Goal: Information Seeking & Learning: Learn about a topic

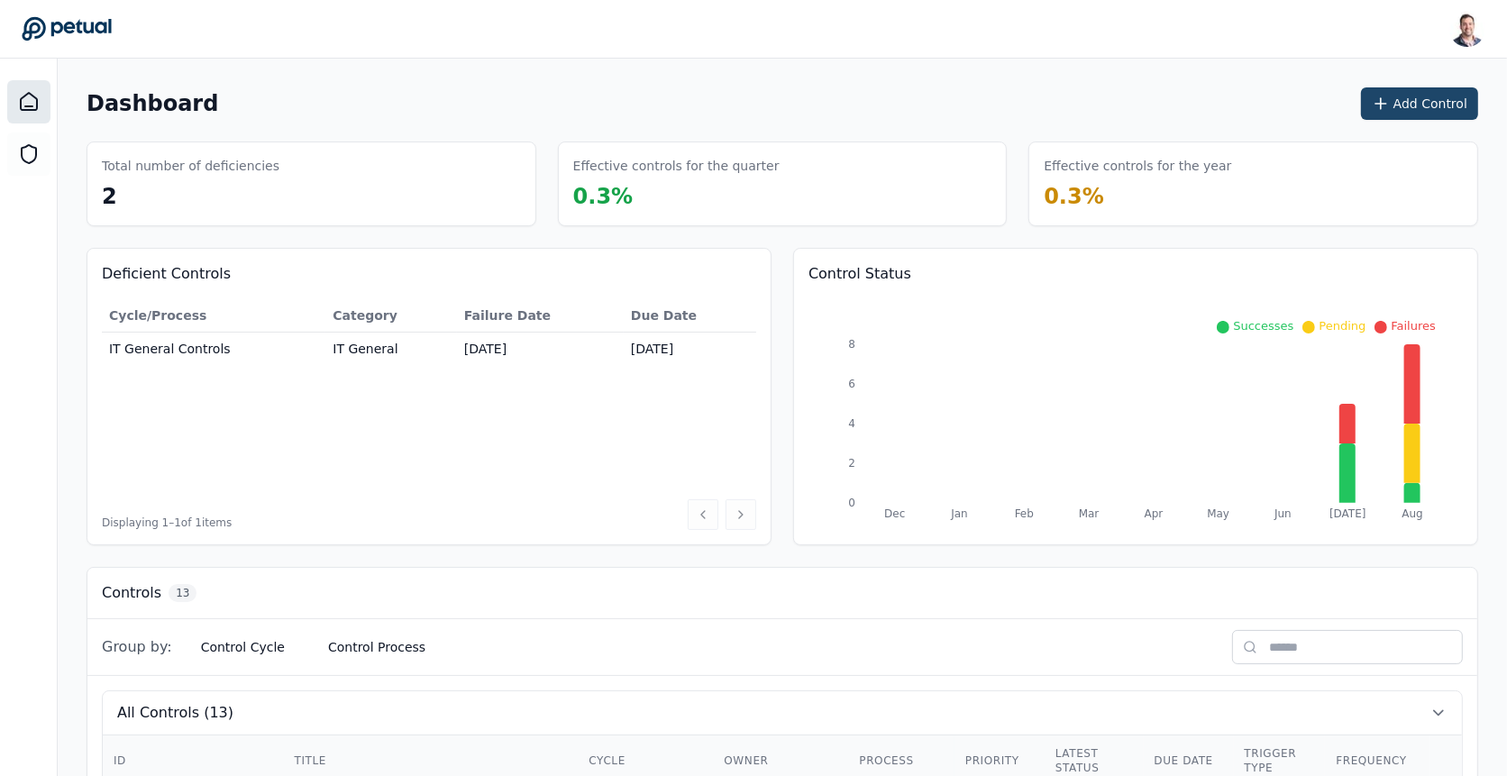
click at [1375, 114] on button "Add Control" at bounding box center [1419, 103] width 117 height 32
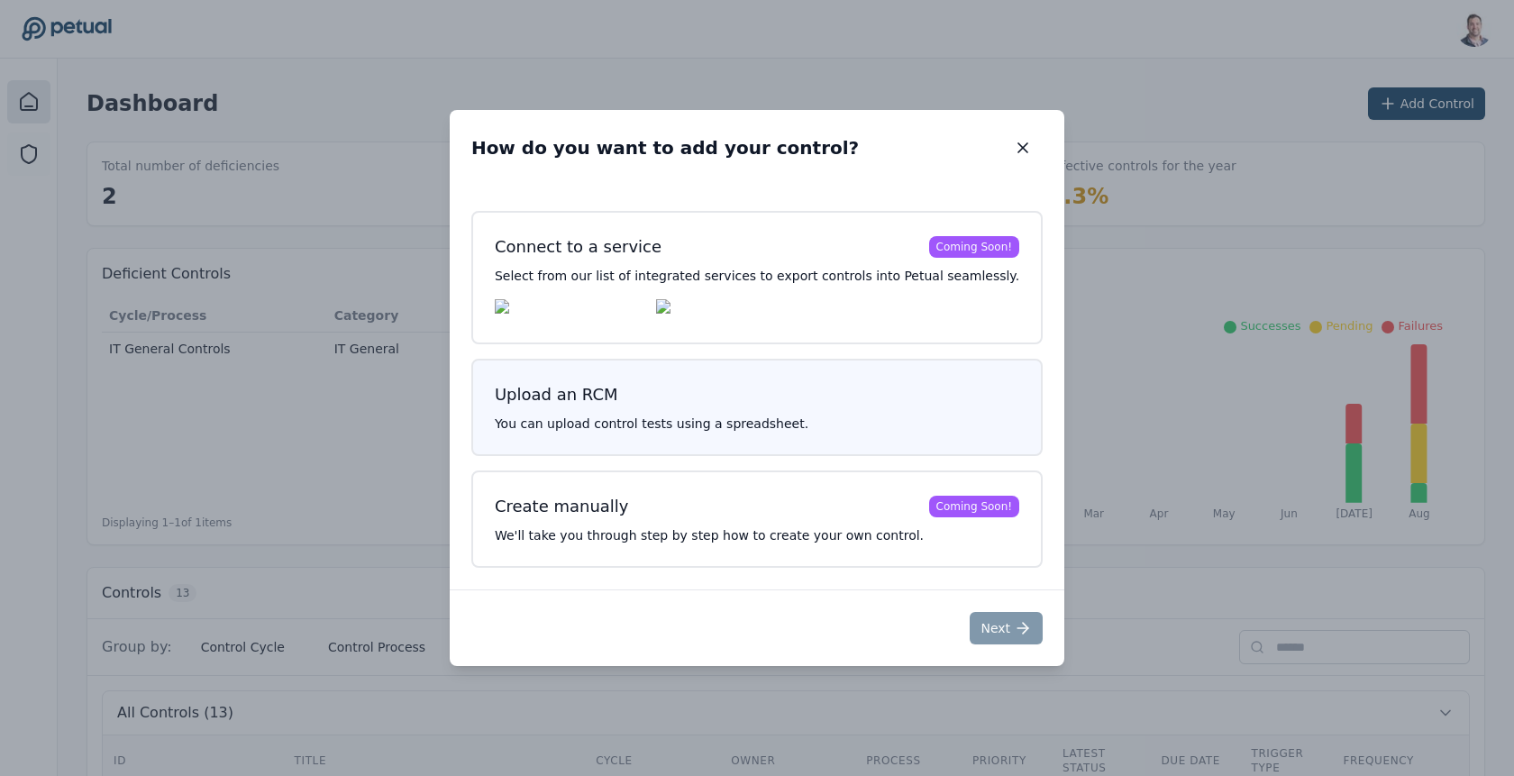
click at [925, 397] on h3 "Upload an RCM" at bounding box center [757, 394] width 525 height 25
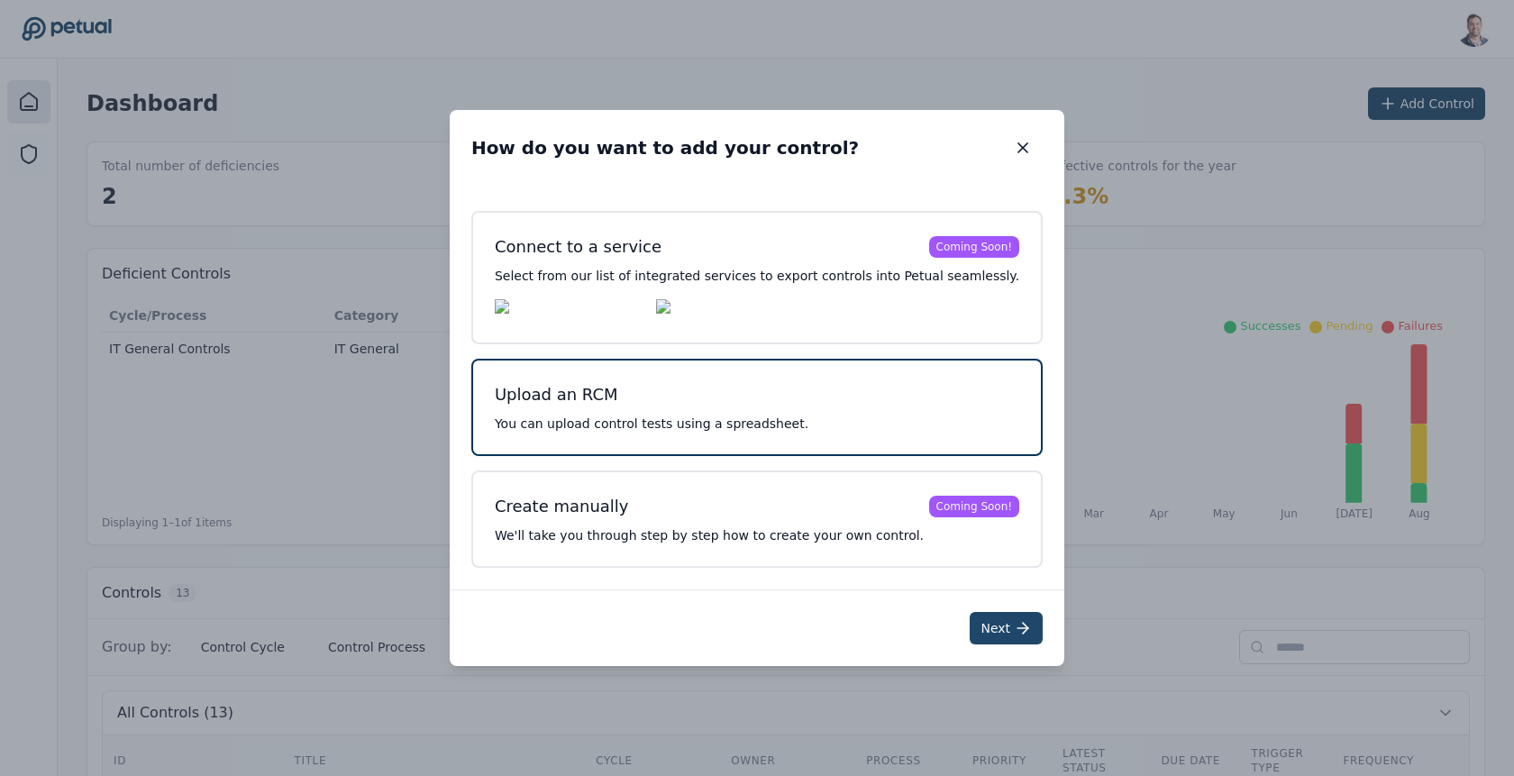
click at [975, 623] on button "Next" at bounding box center [1006, 628] width 73 height 32
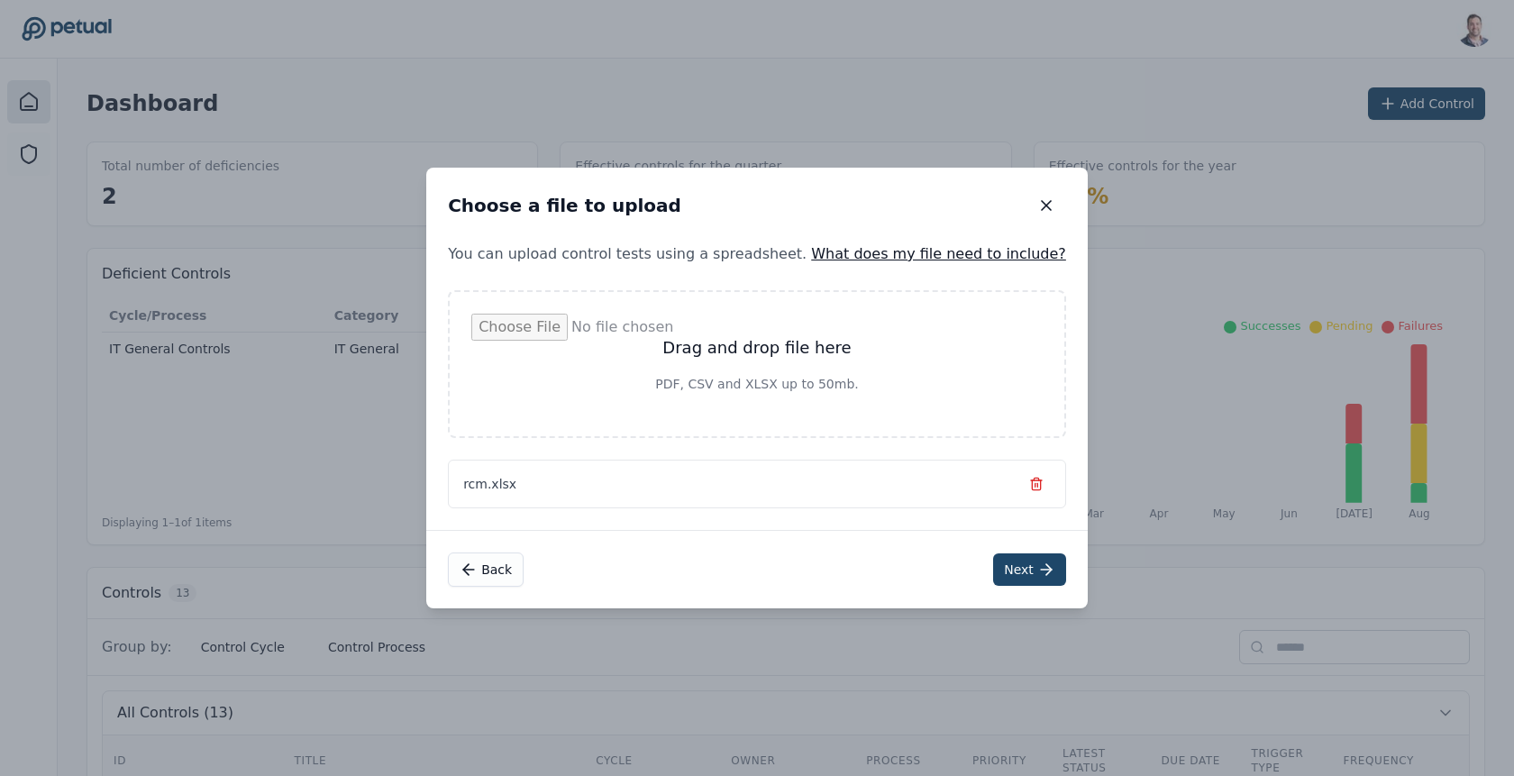
click at [1038, 568] on icon at bounding box center [1047, 570] width 18 height 18
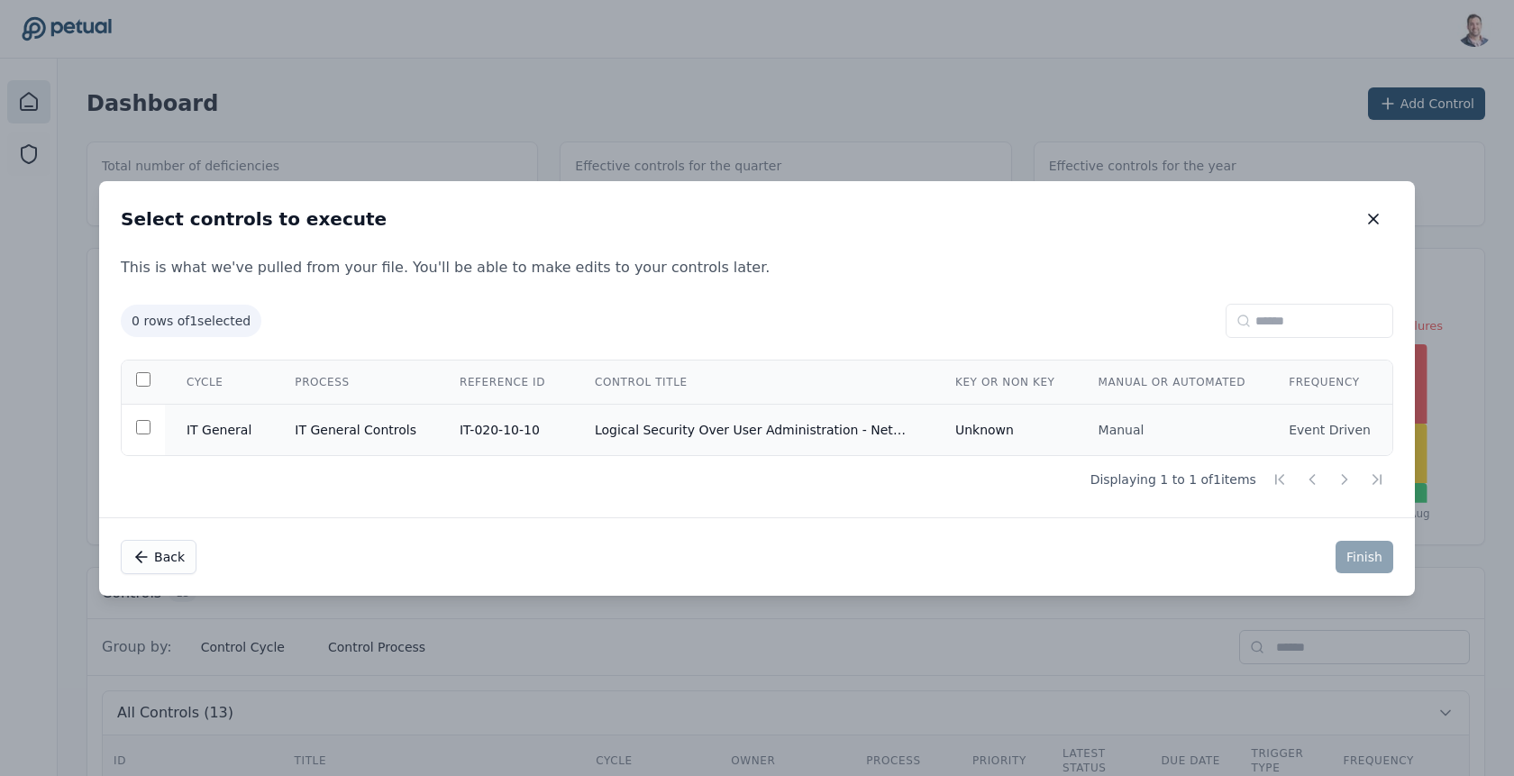
click at [644, 439] on td "Logical Security Over User Administration - NetSuite" at bounding box center [753, 429] width 361 height 51
click at [1360, 544] on button "Finish" at bounding box center [1365, 557] width 58 height 32
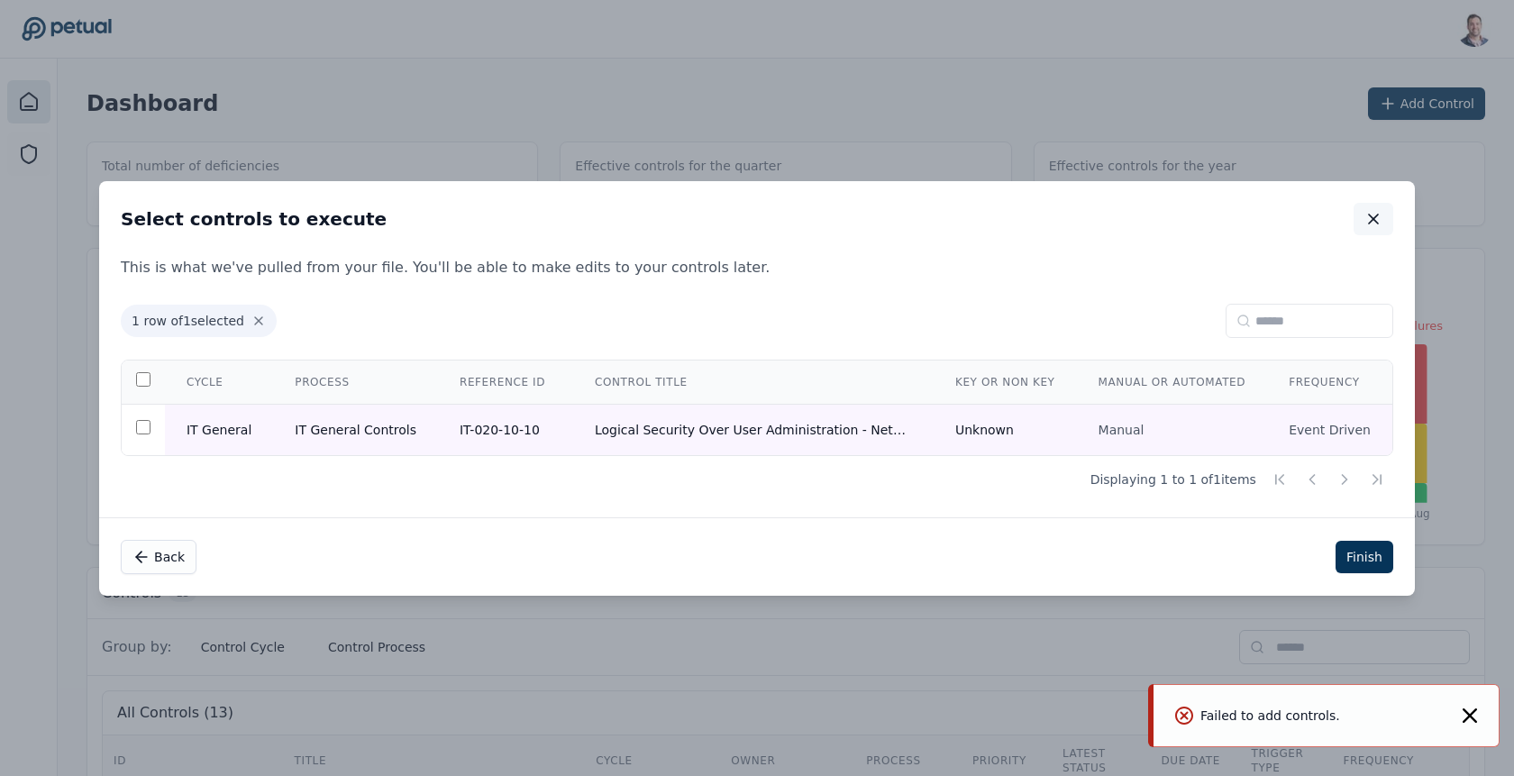
click at [1365, 213] on icon "button" at bounding box center [1374, 219] width 18 height 18
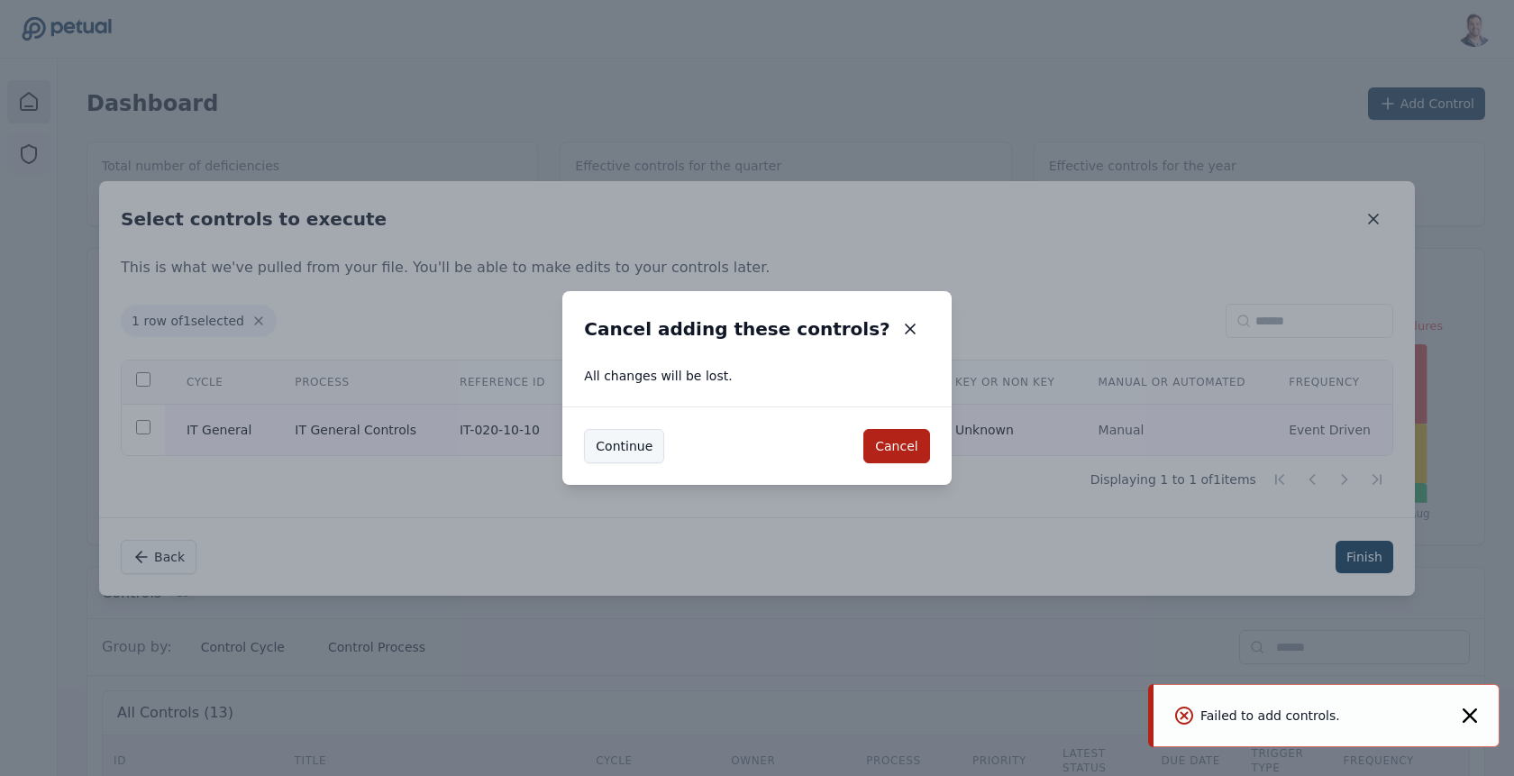
click at [664, 441] on button "Continue" at bounding box center [624, 446] width 80 height 34
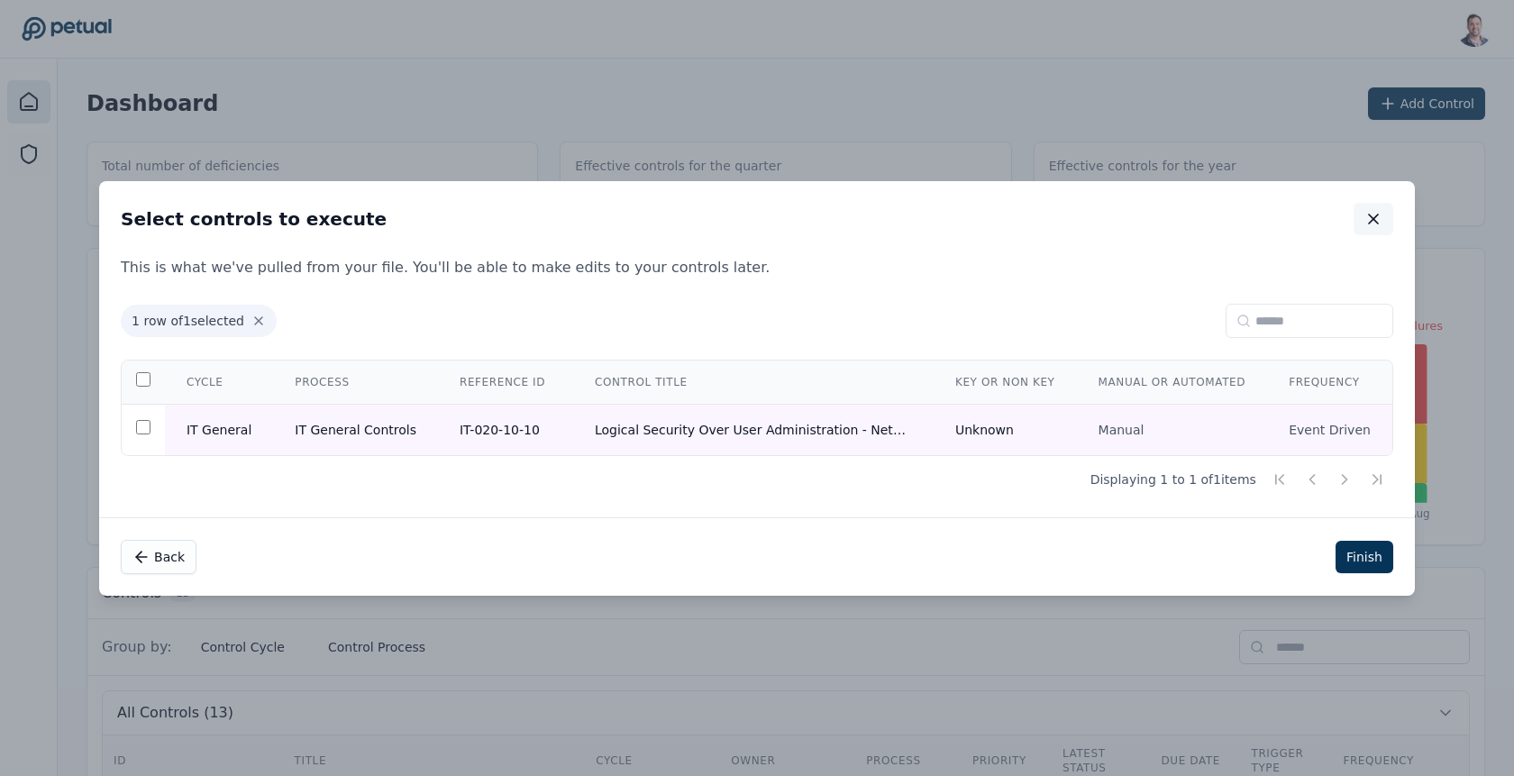
click at [1354, 230] on button "button" at bounding box center [1374, 219] width 40 height 32
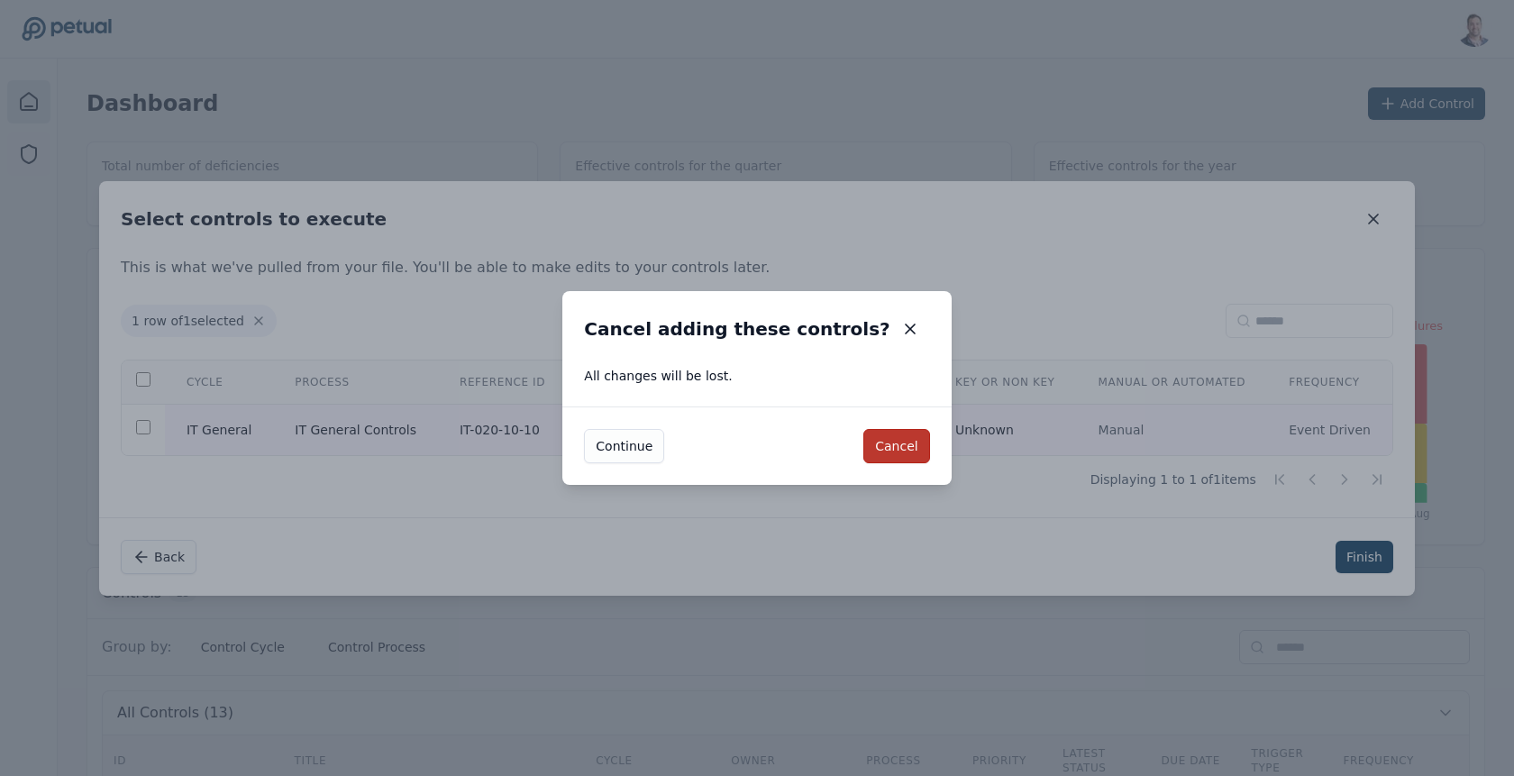
click at [882, 438] on button "Cancel" at bounding box center [897, 446] width 66 height 34
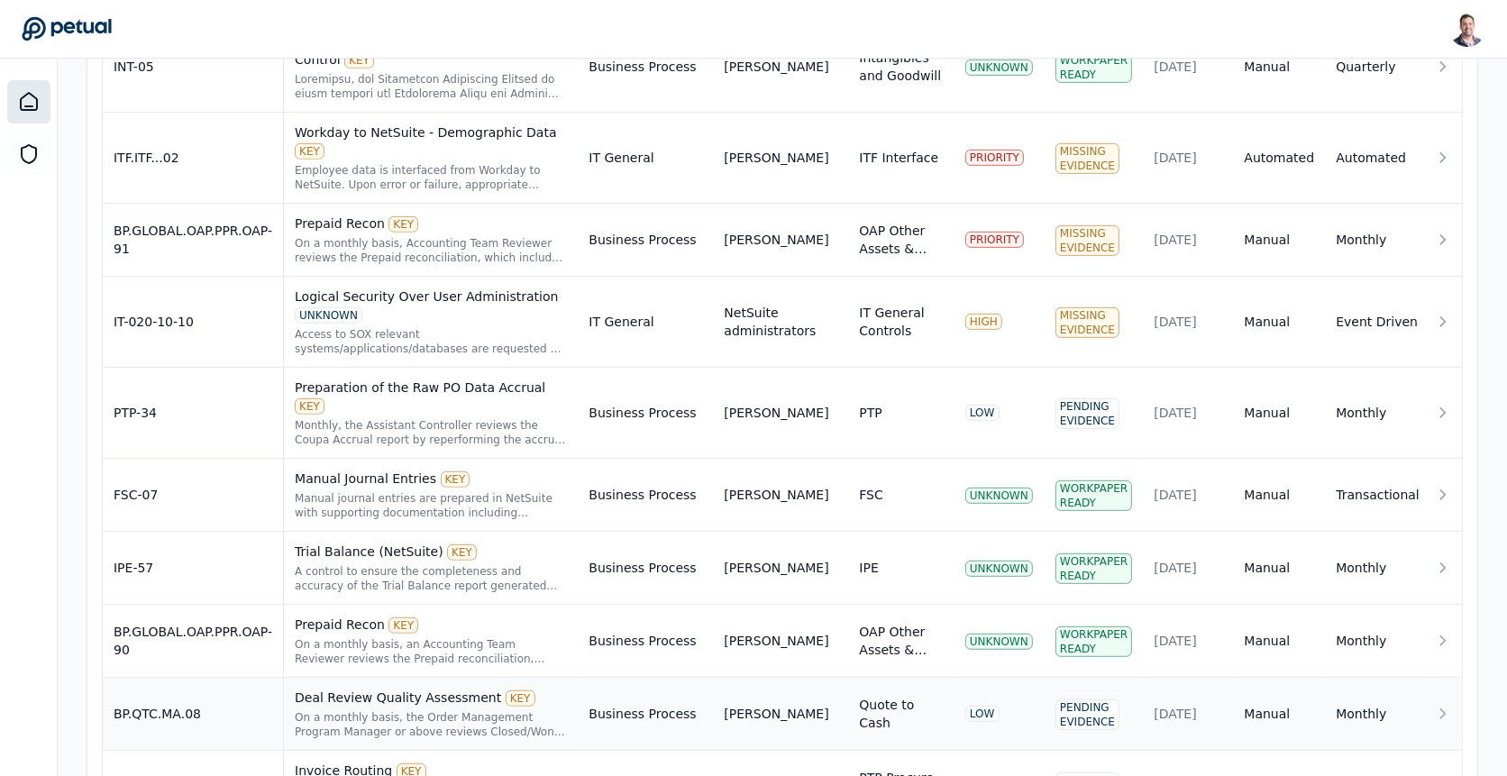
scroll to position [809, 0]
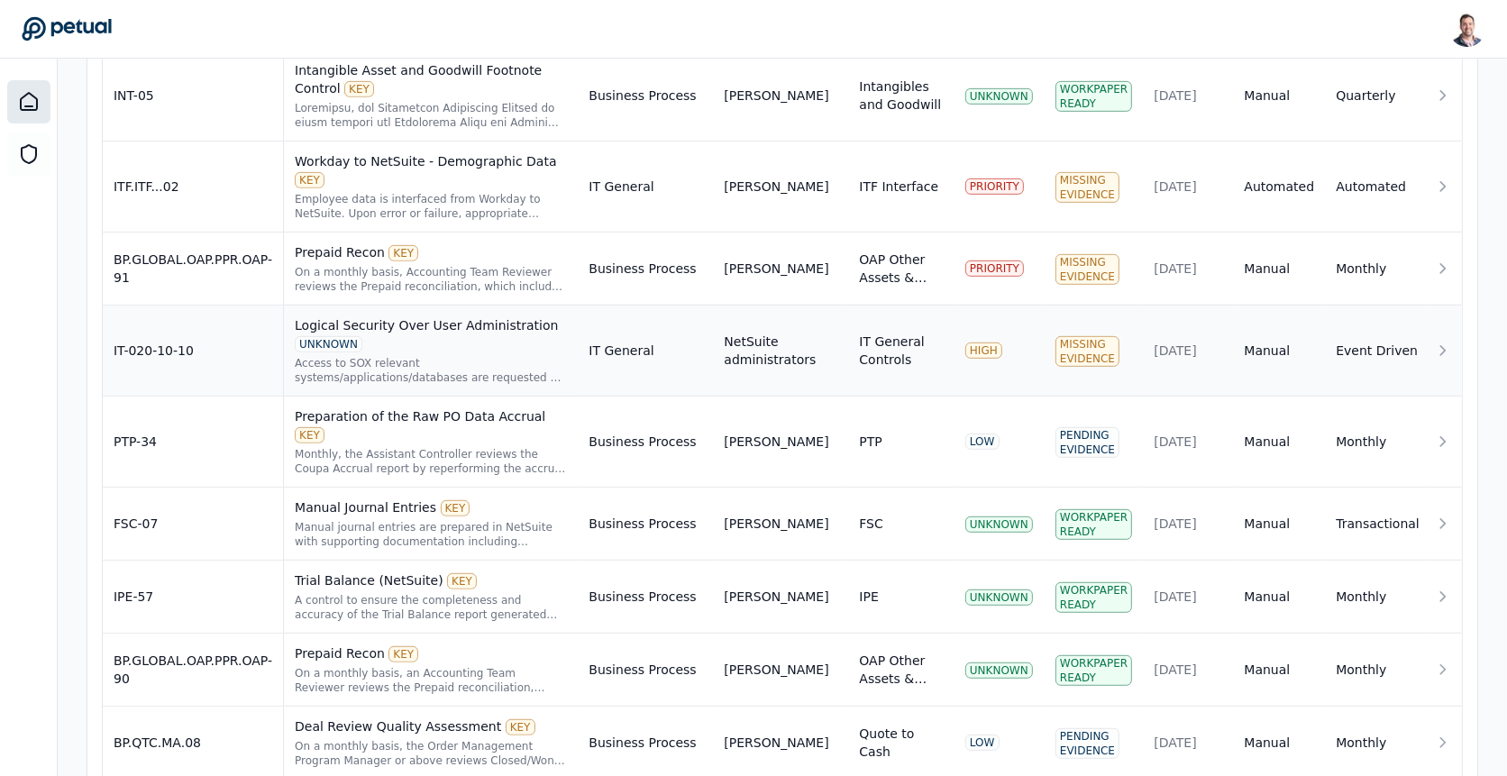
click at [430, 356] on div "Access to SOX relevant systems/applications/databases are requested by the user…" at bounding box center [431, 370] width 272 height 29
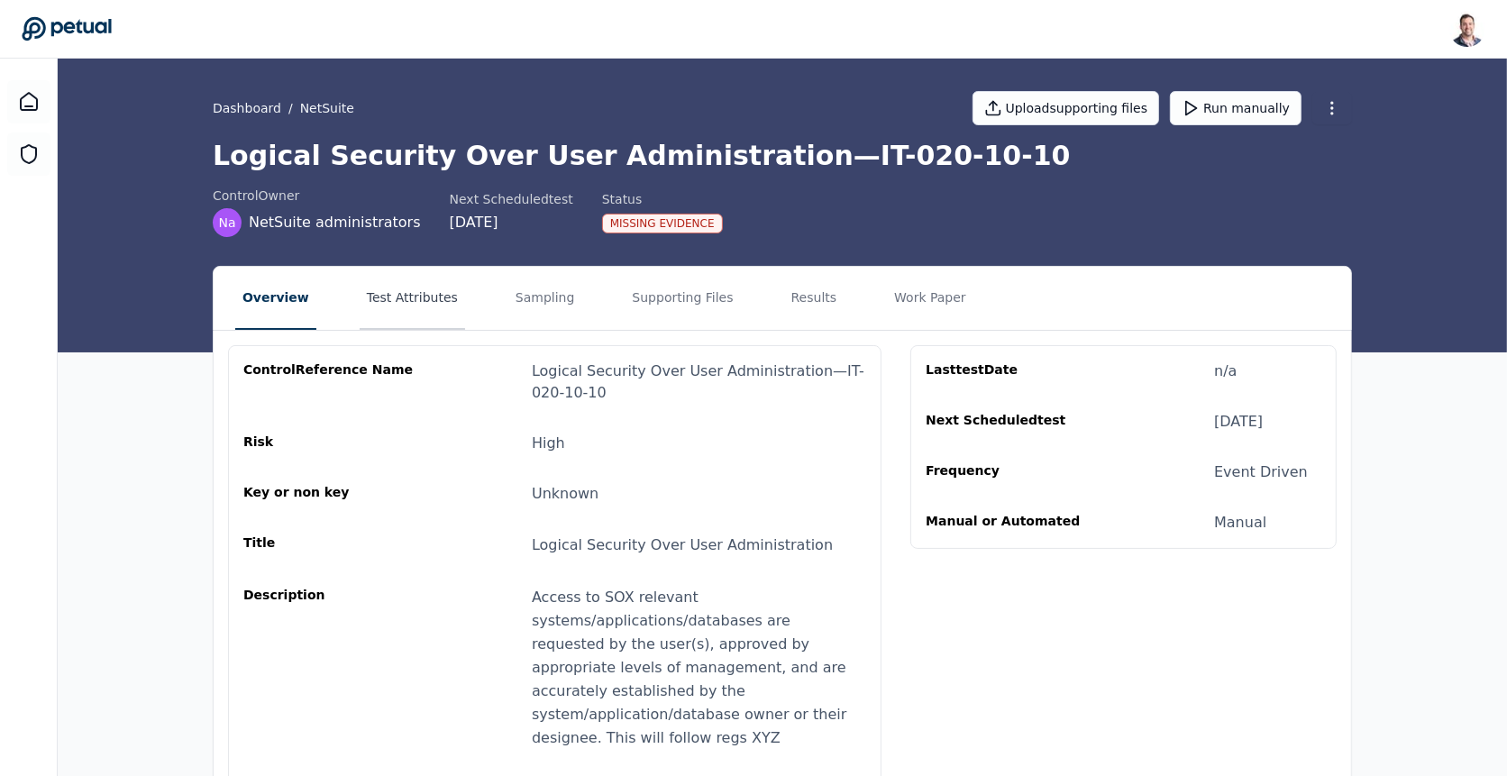
click at [425, 302] on button "Test Attributes" at bounding box center [412, 298] width 105 height 63
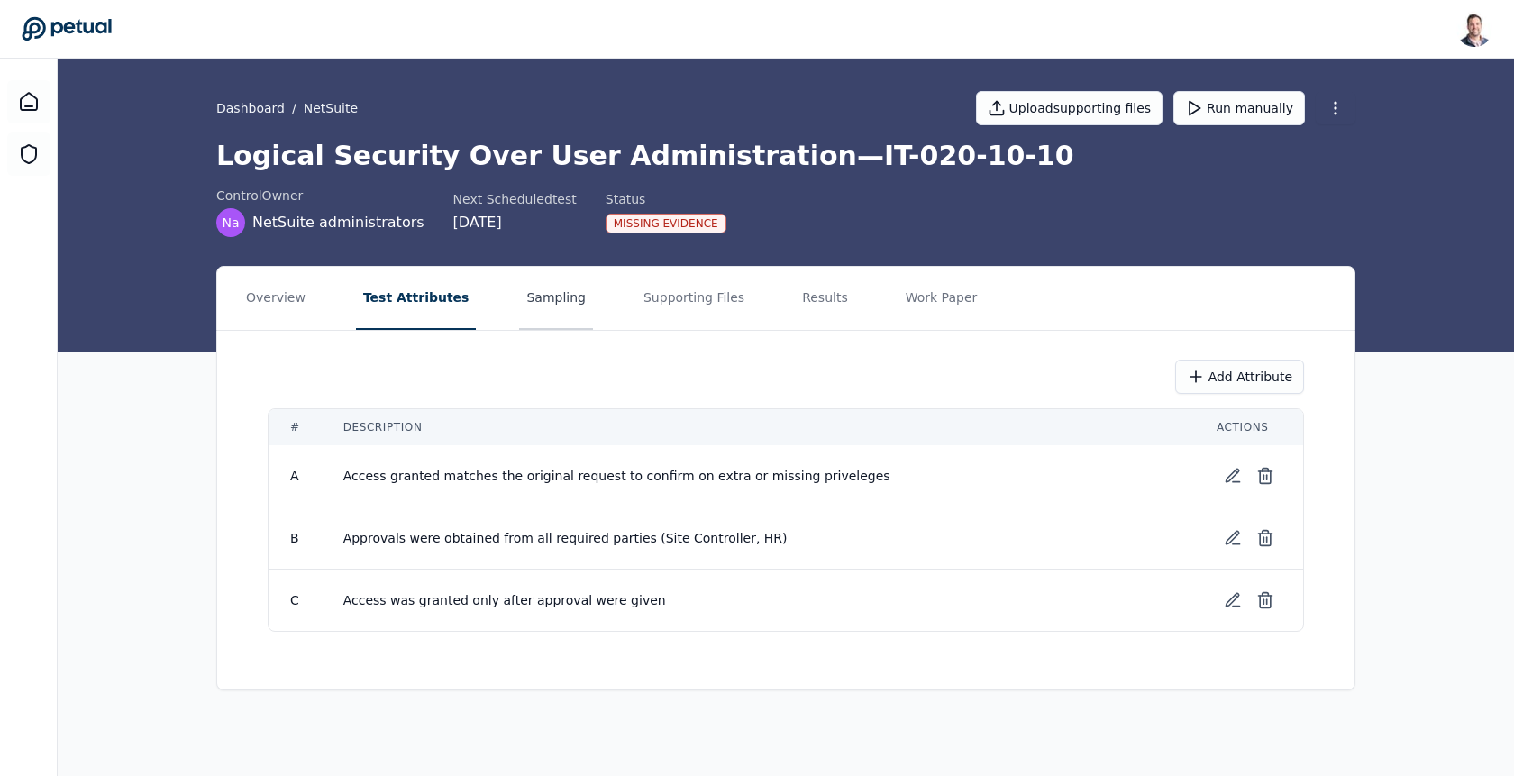
click at [531, 309] on button "Sampling" at bounding box center [556, 298] width 74 height 63
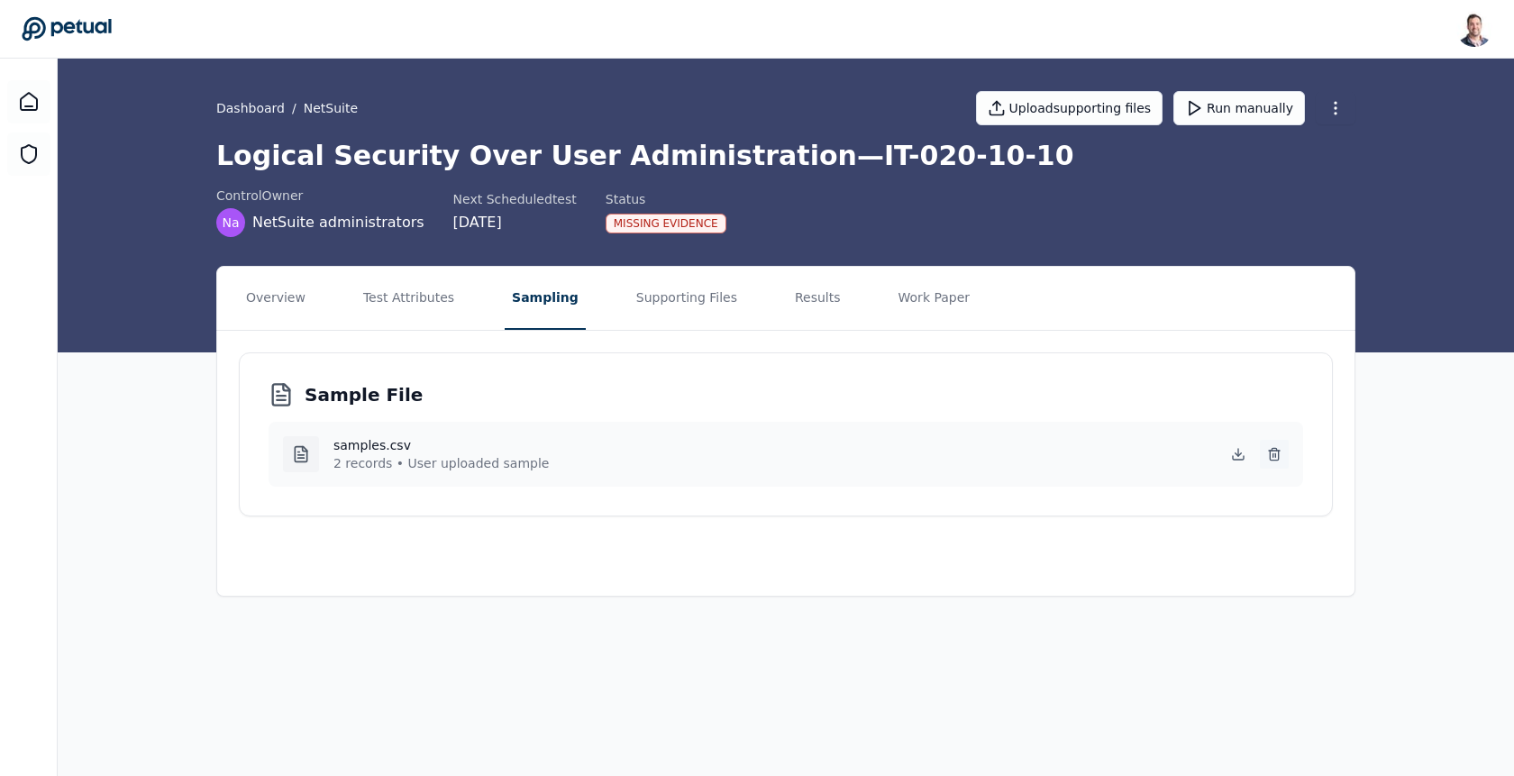
click at [1280, 447] on icon at bounding box center [1274, 454] width 14 height 14
click at [699, 312] on button "Supporting Files" at bounding box center [686, 298] width 115 height 63
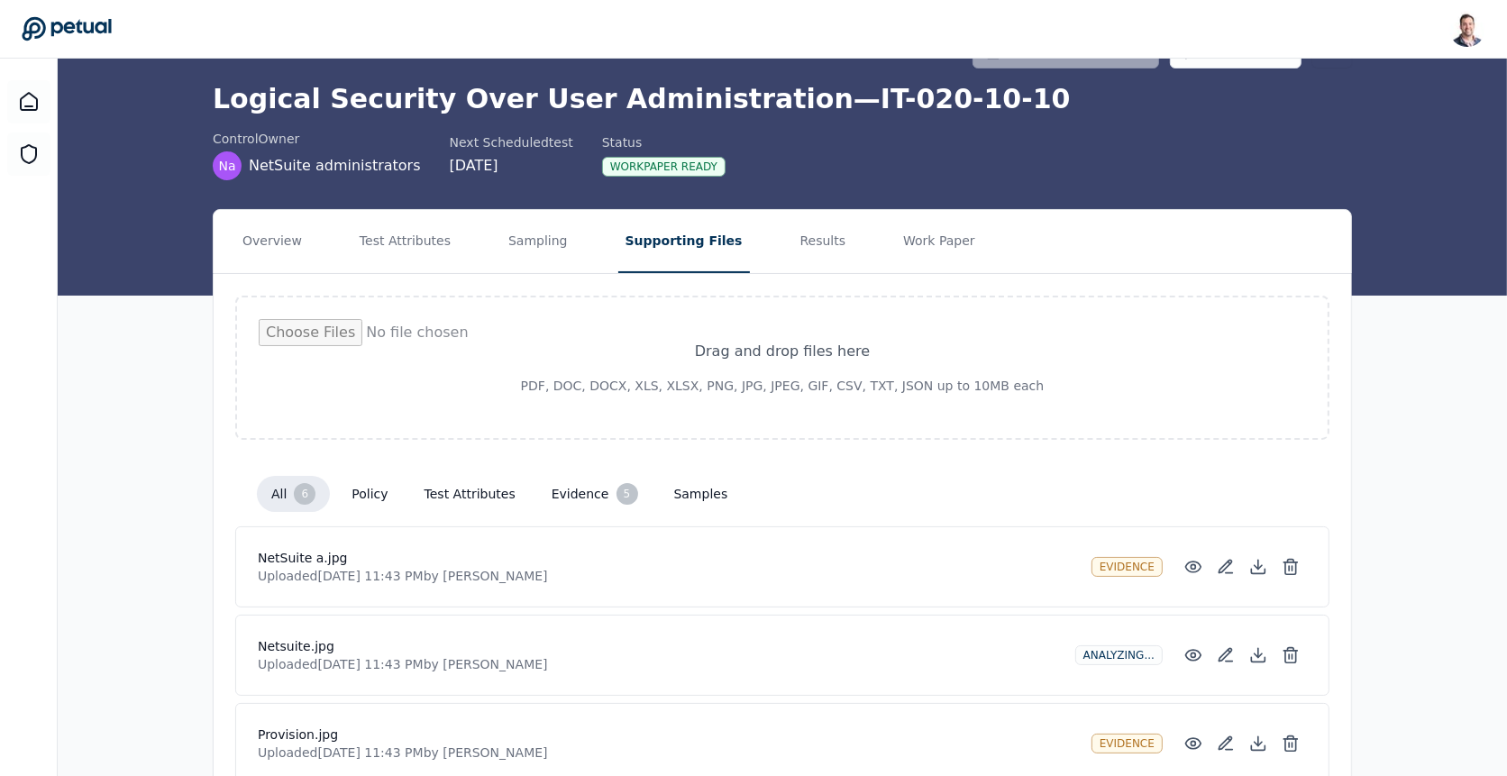
scroll to position [51, 0]
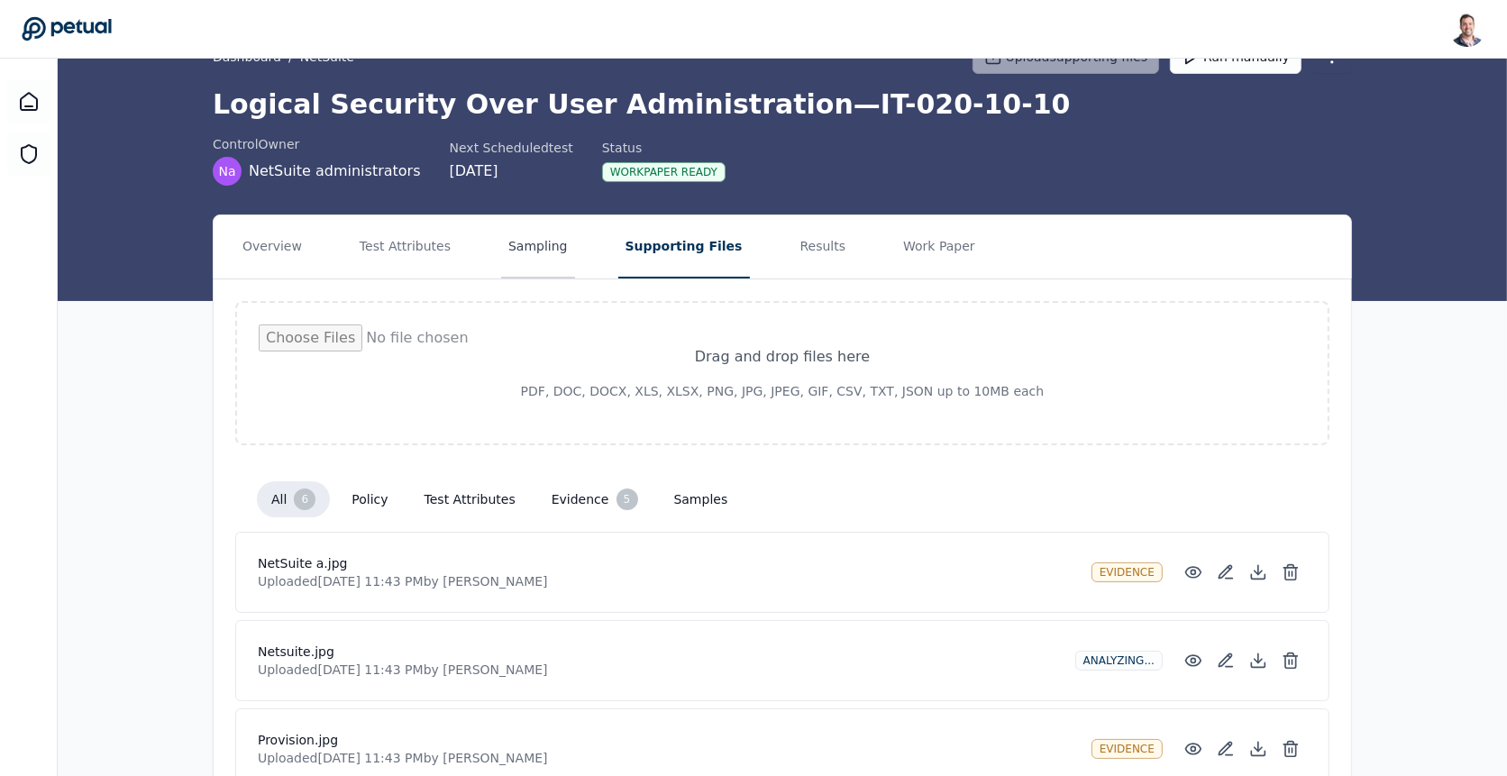
click at [535, 244] on button "Sampling" at bounding box center [538, 246] width 74 height 63
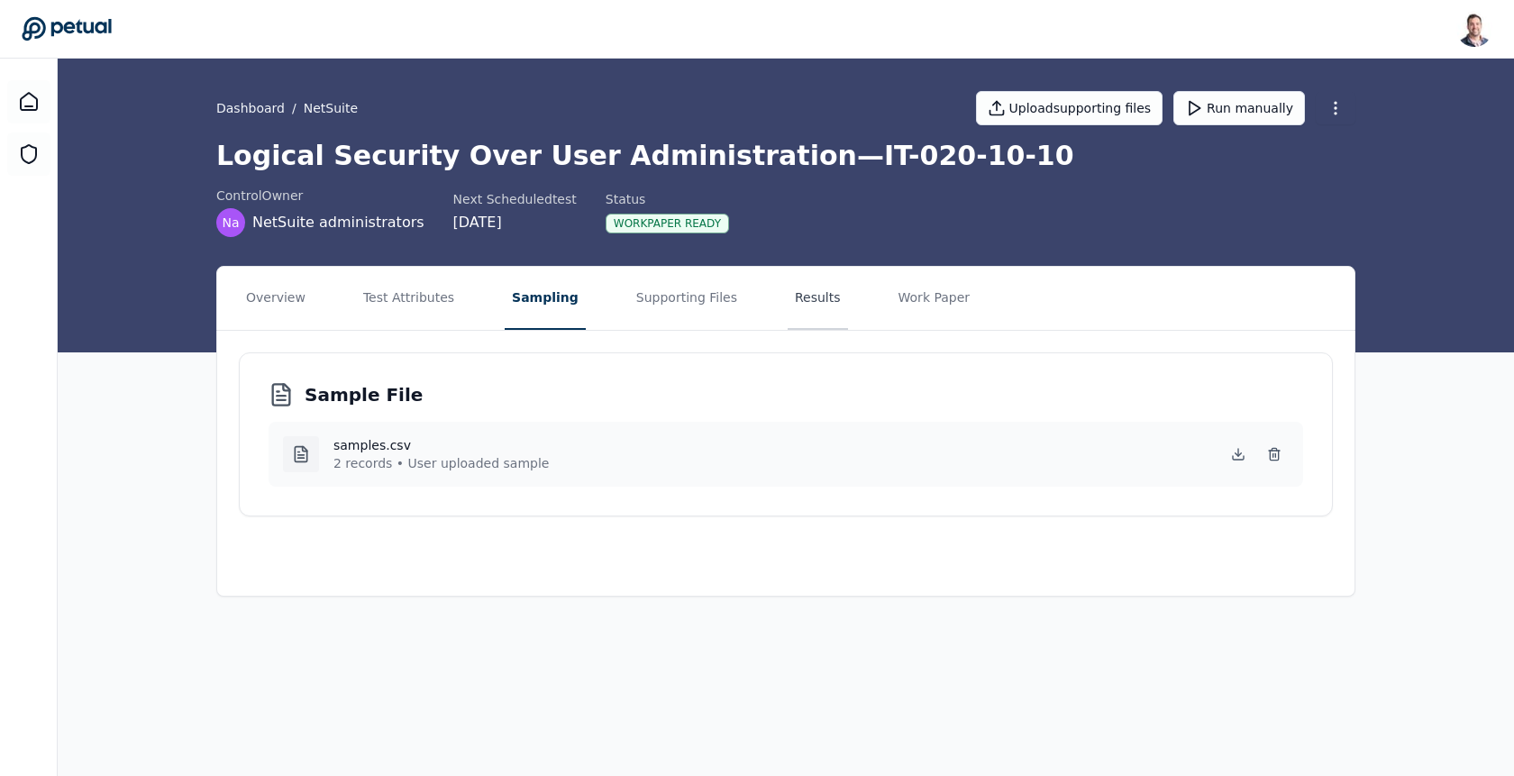
click at [788, 304] on button "Results" at bounding box center [818, 298] width 60 height 63
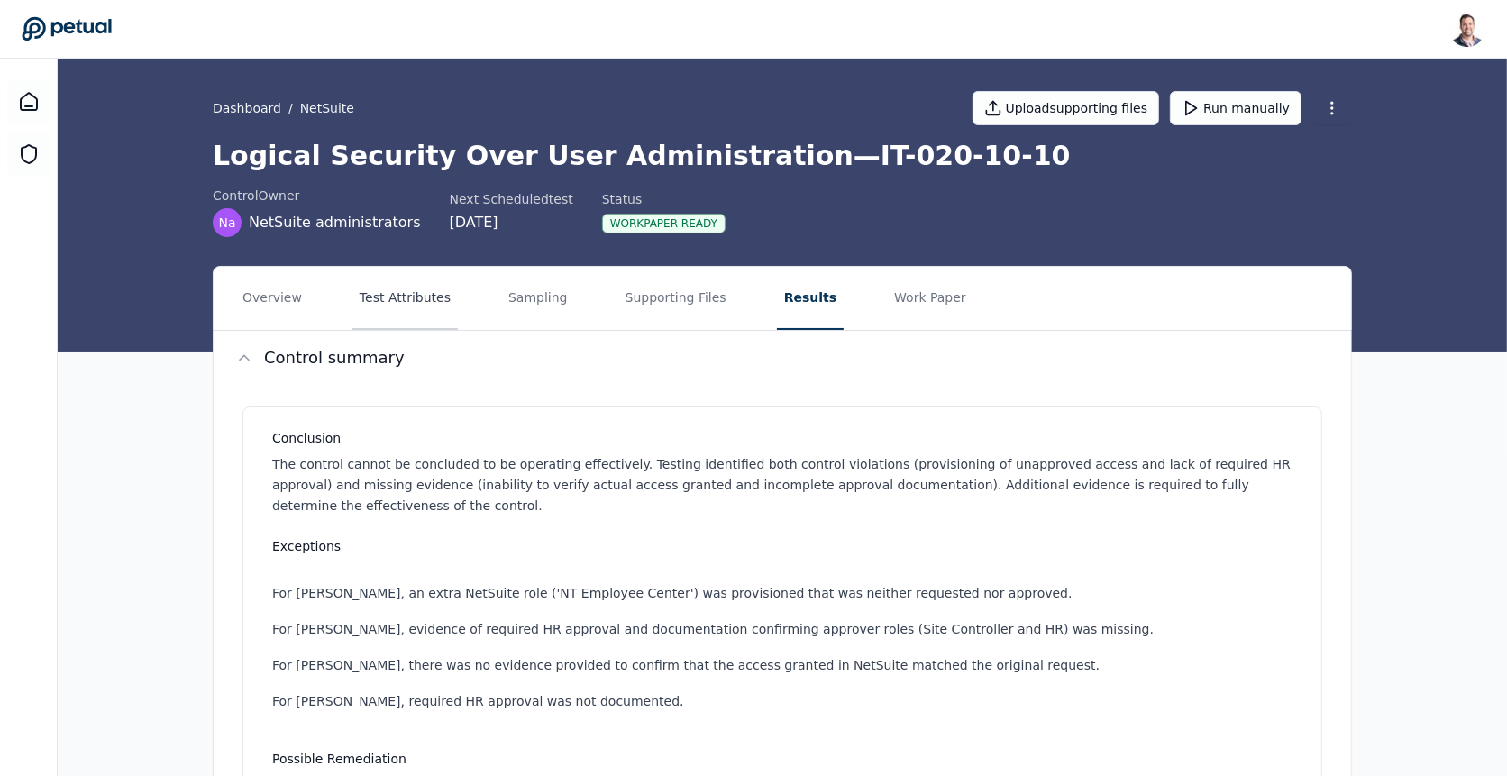
click at [443, 306] on button "Test Attributes" at bounding box center [404, 298] width 105 height 63
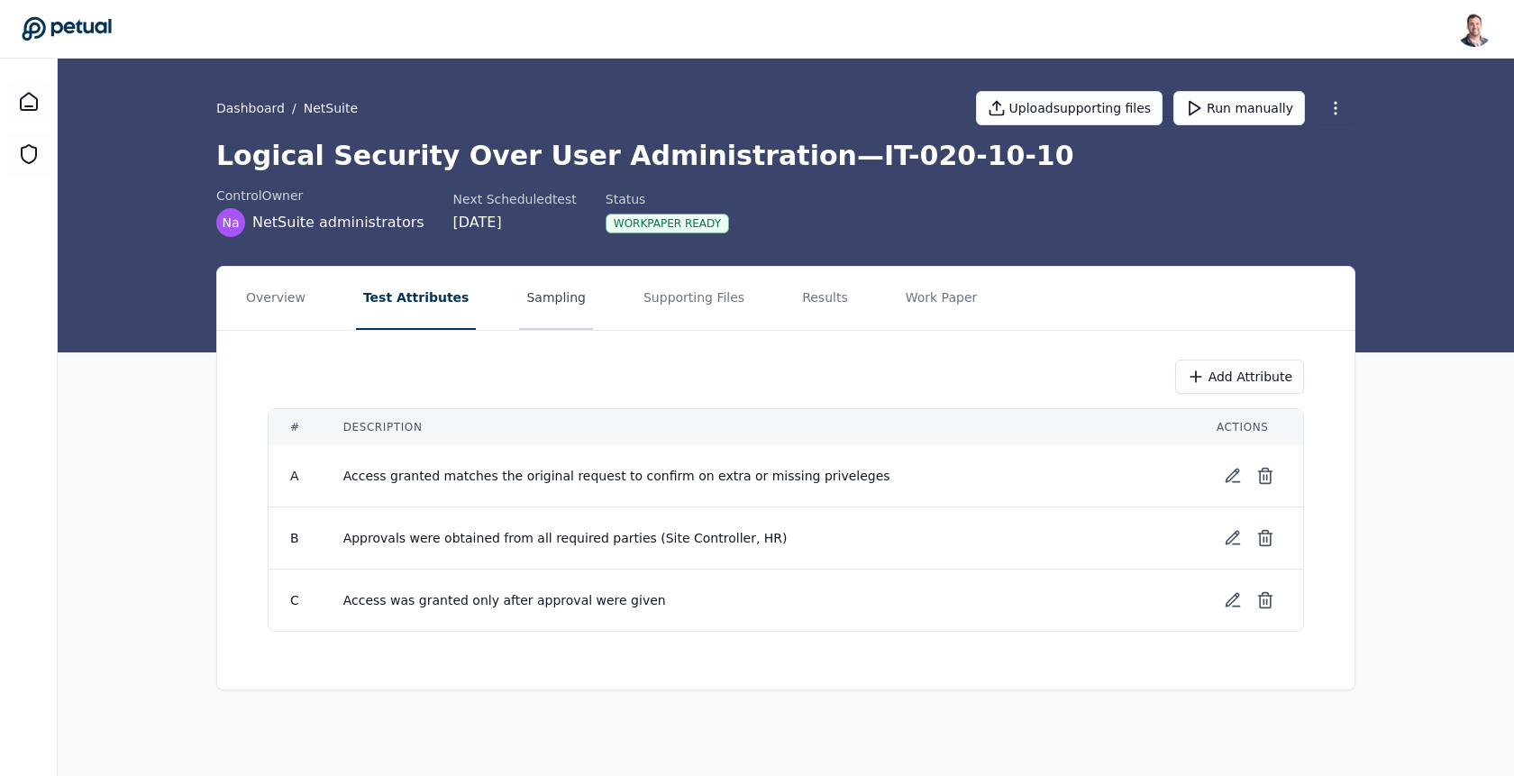
click at [569, 300] on button "Sampling" at bounding box center [556, 298] width 74 height 63
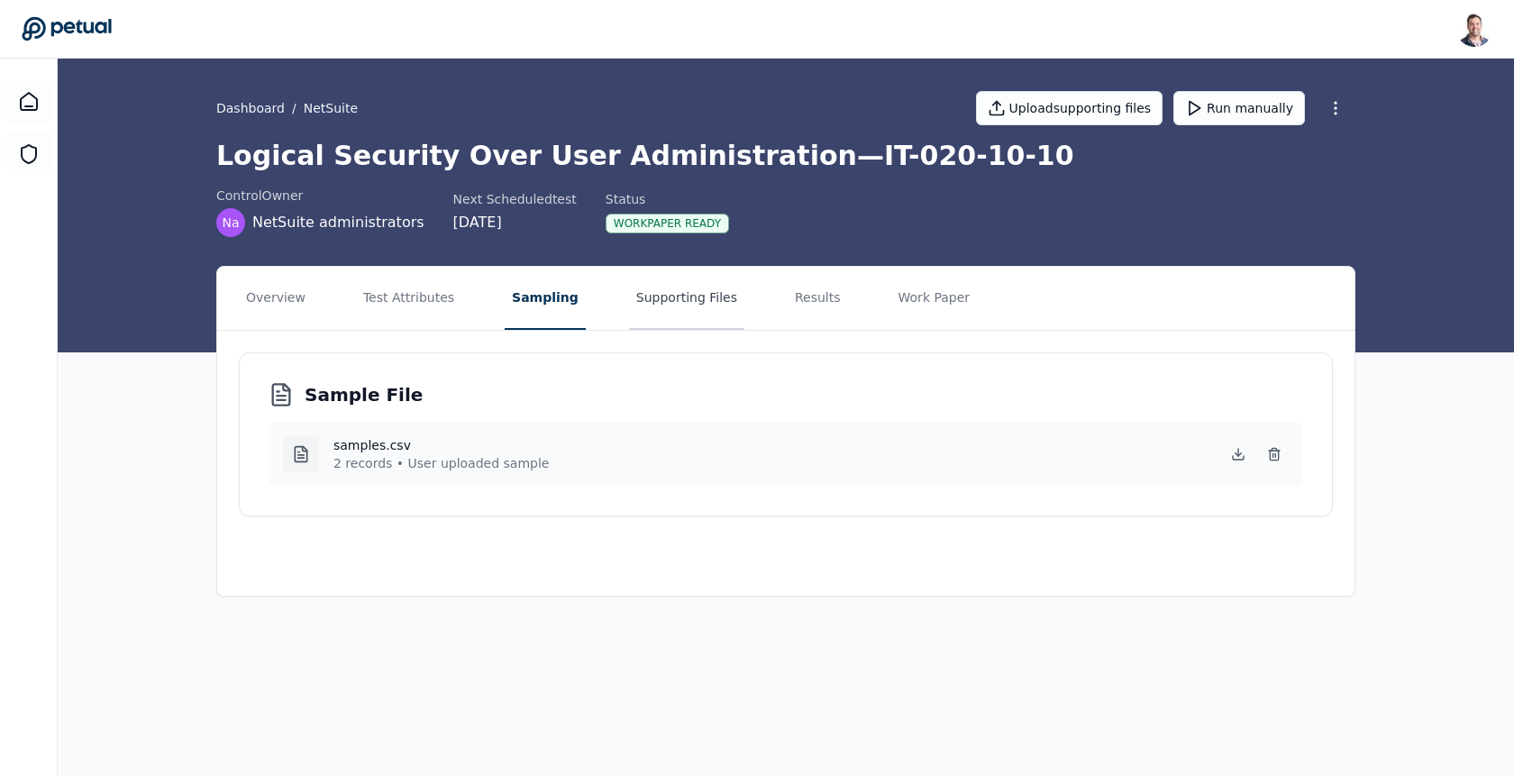
click at [658, 305] on button "Supporting Files" at bounding box center [686, 298] width 115 height 63
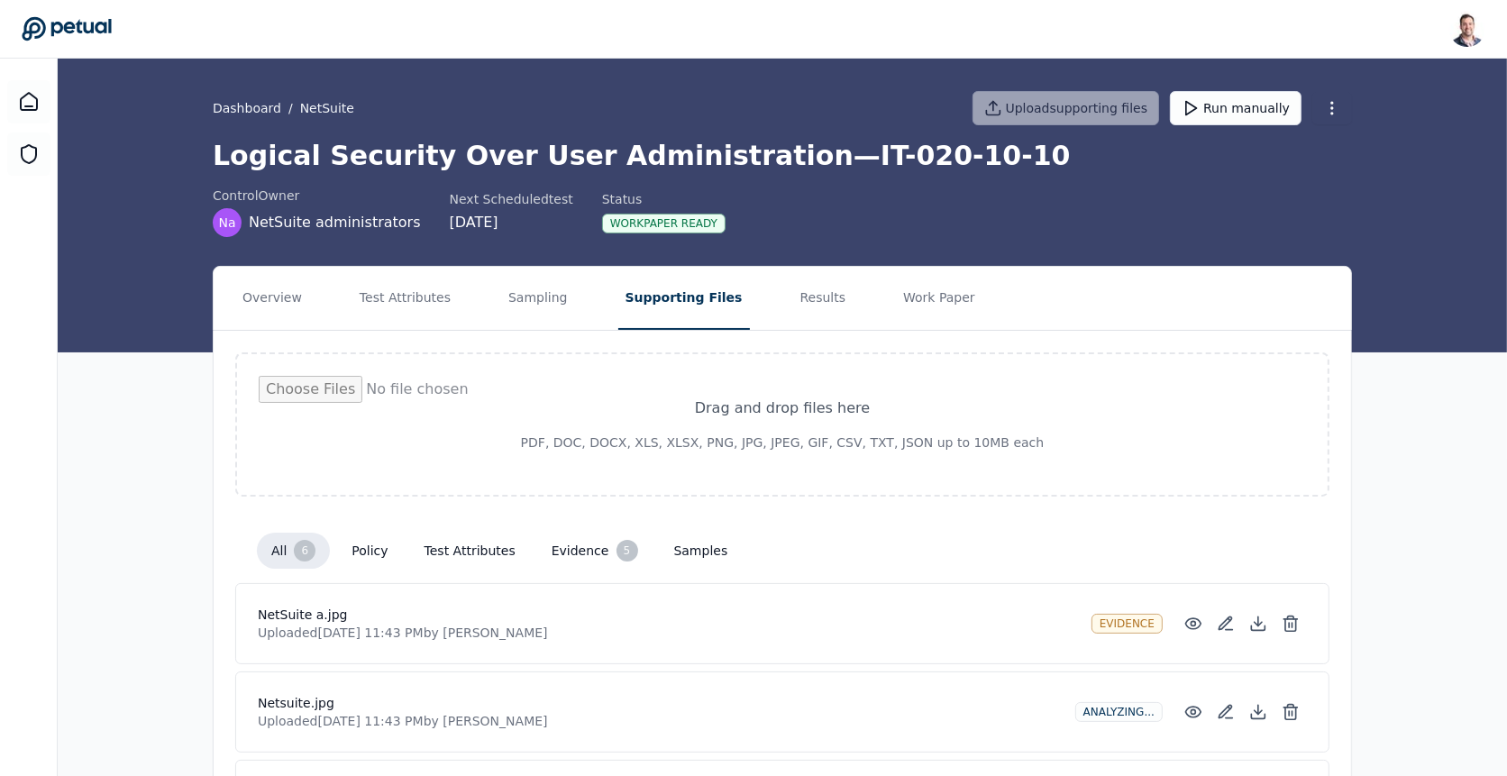
click at [1243, 128] on div "Dashboard / NetSuite Upload supporting files Run manually" at bounding box center [782, 108] width 1139 height 63
click at [1255, 110] on button "Run manually" at bounding box center [1236, 108] width 132 height 34
click at [834, 296] on nav "Overview Test Attributes Sampling Supporting Files Results Work Paper" at bounding box center [783, 298] width 1138 height 63
click at [819, 296] on button "Results" at bounding box center [823, 298] width 60 height 63
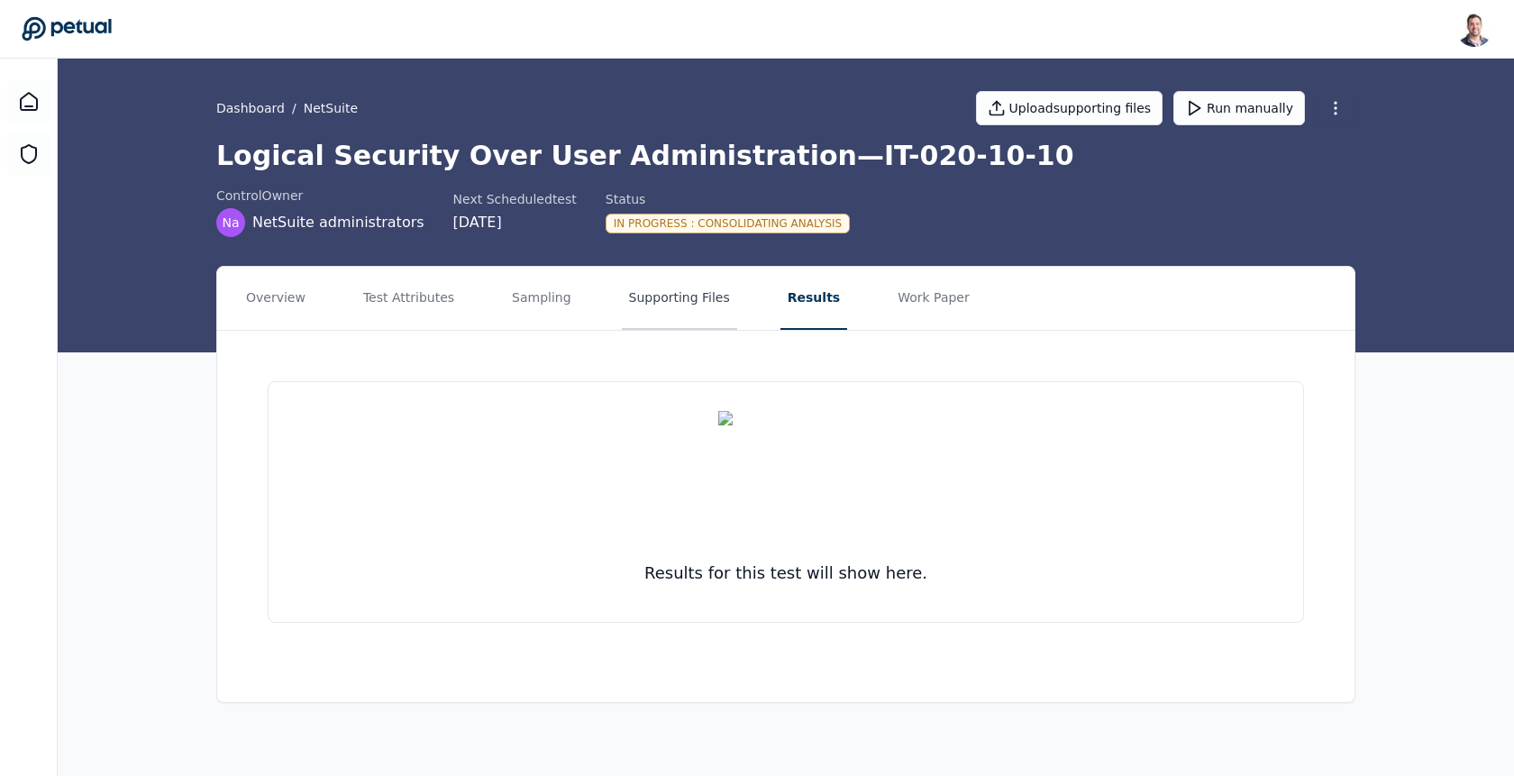
click at [651, 302] on button "Supporting Files" at bounding box center [679, 298] width 115 height 63
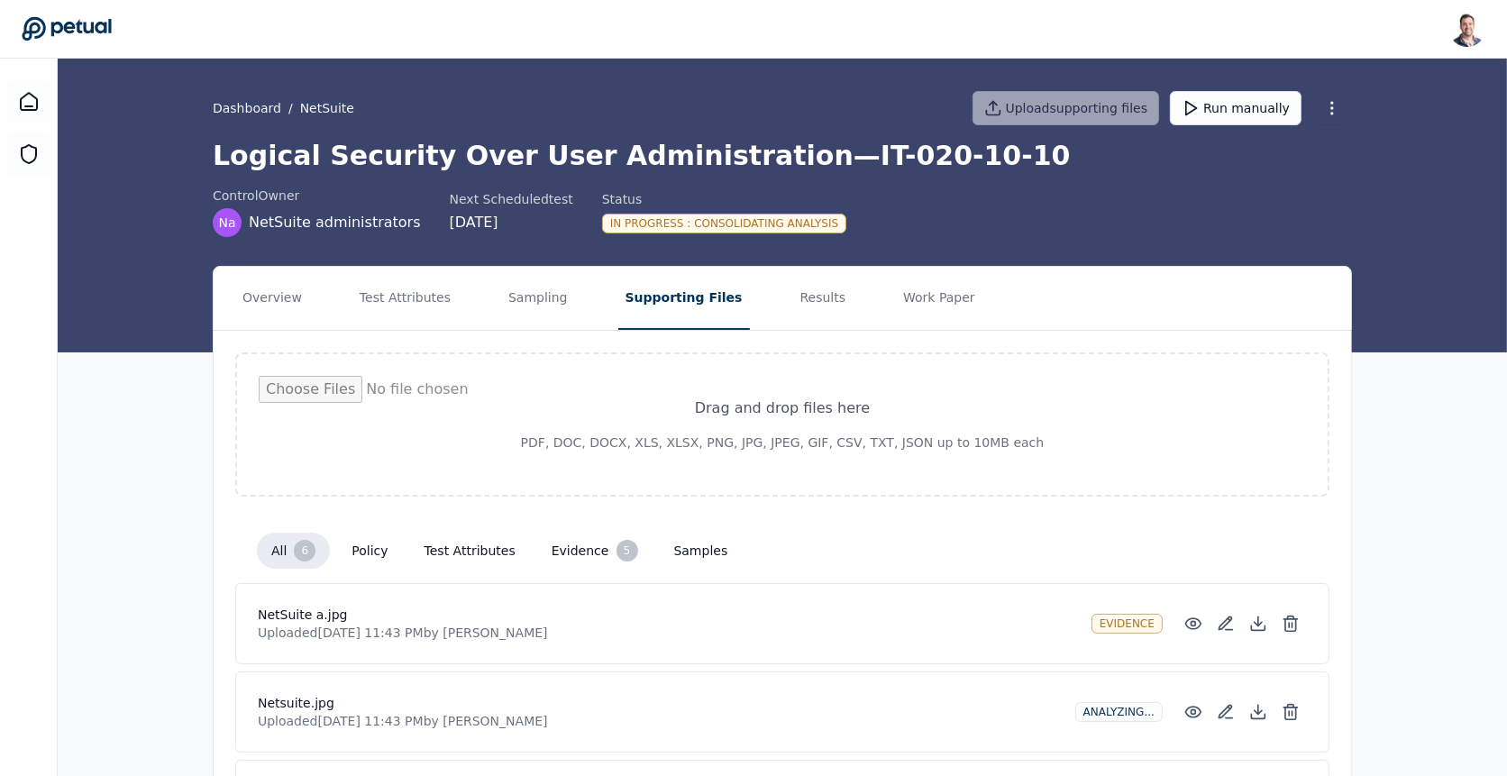
click at [756, 219] on div "In Progress : Consolidating analysis" at bounding box center [724, 224] width 244 height 20
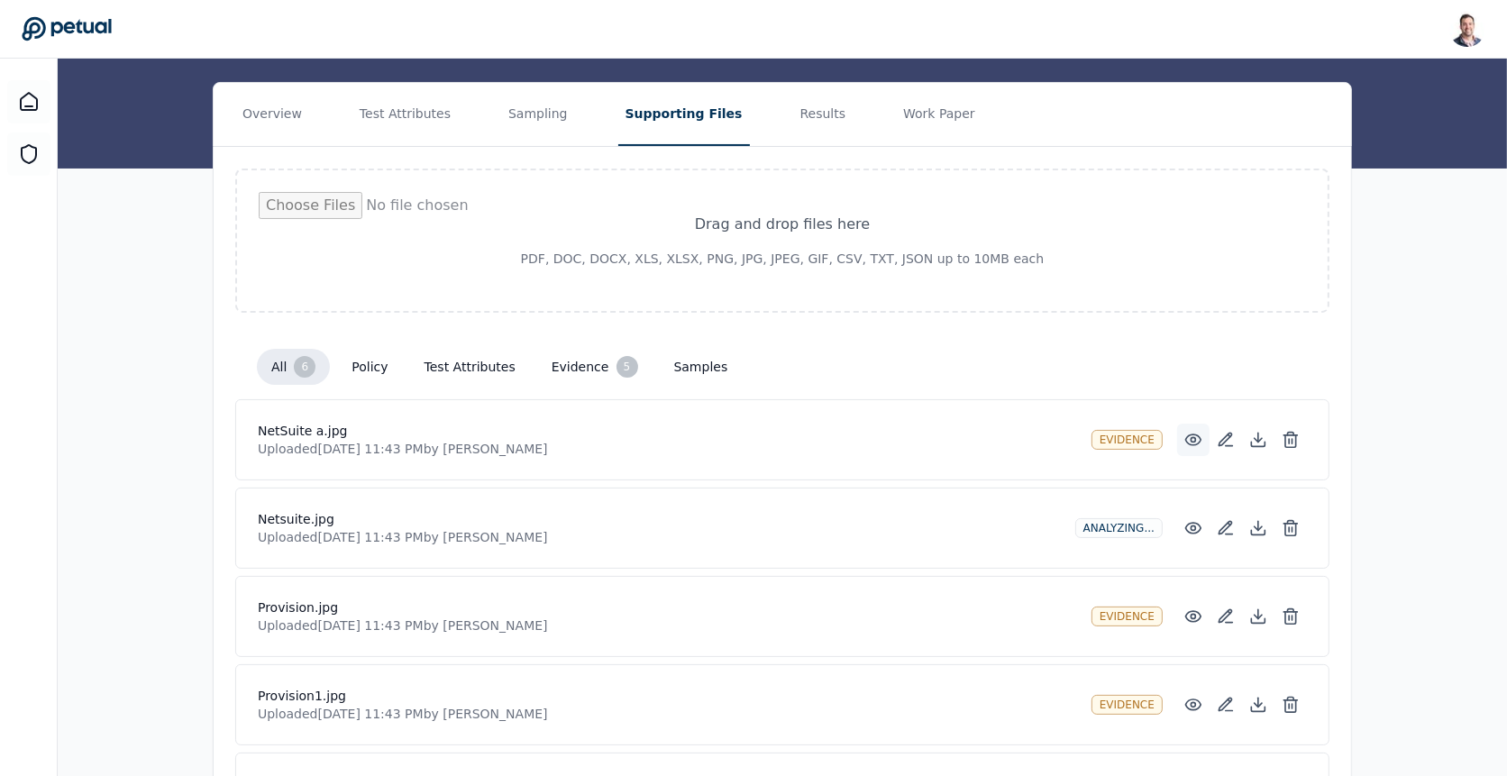
click at [1200, 436] on icon at bounding box center [1193, 440] width 18 height 18
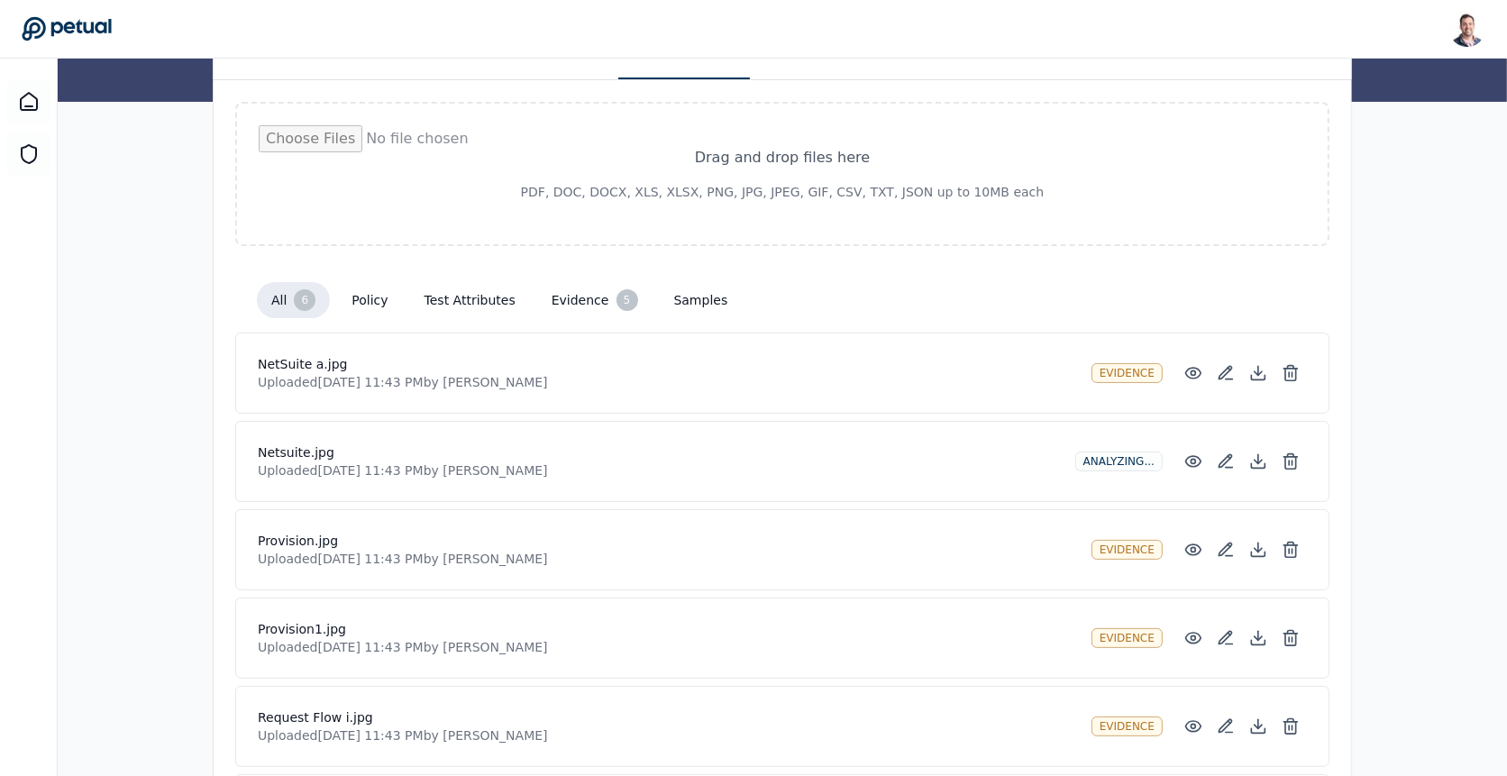
scroll to position [402, 0]
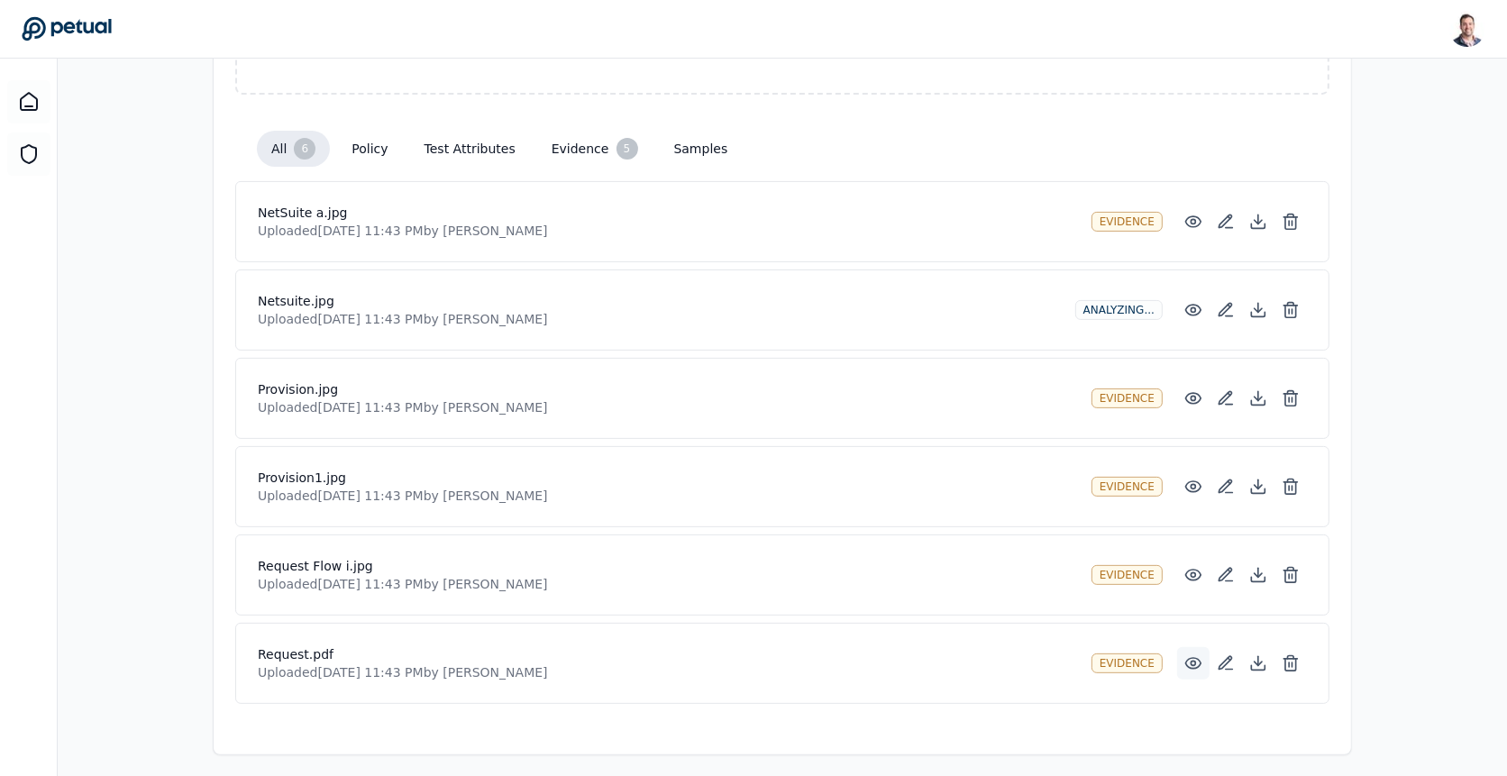
click at [1199, 655] on icon at bounding box center [1193, 663] width 18 height 18
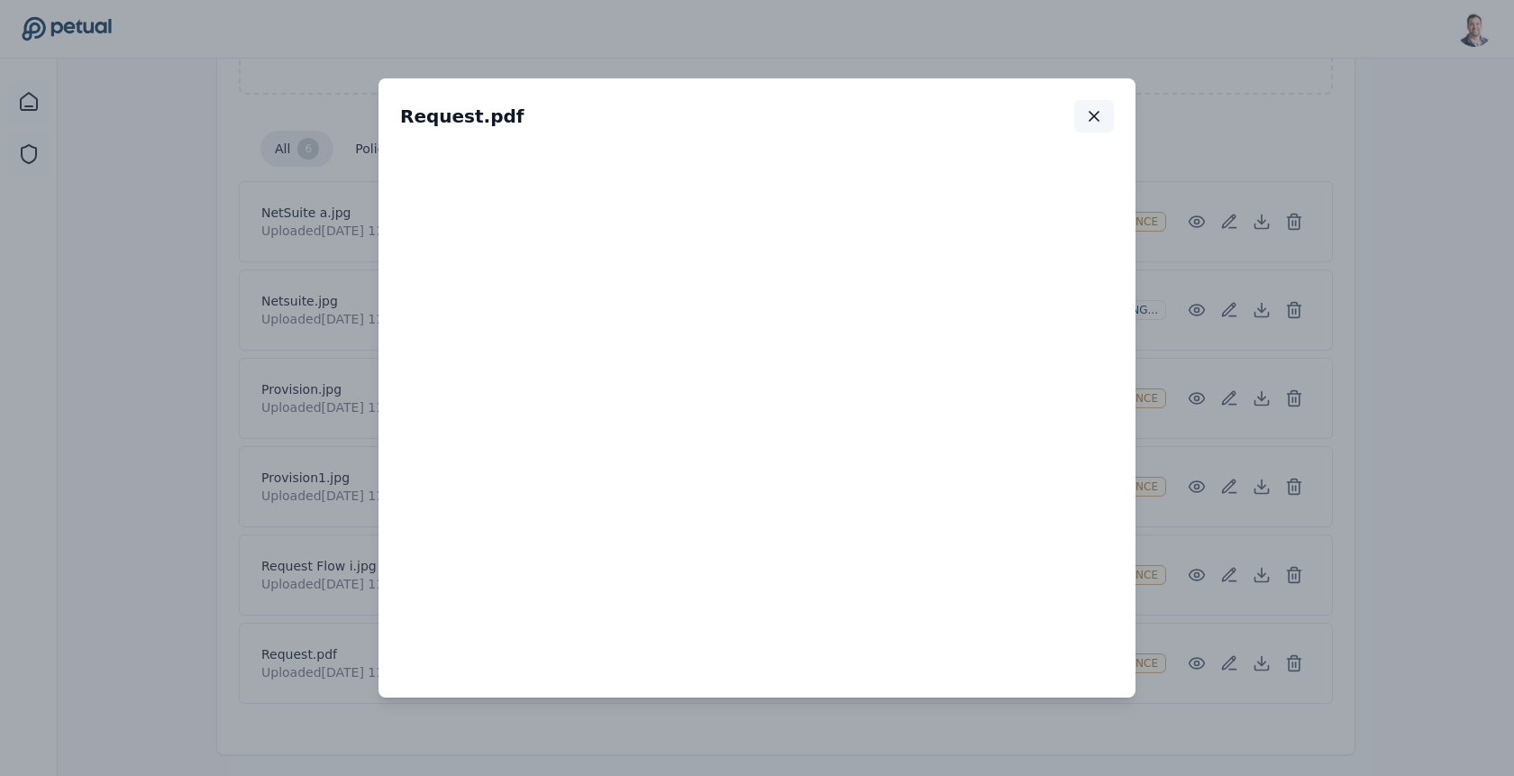
click at [1096, 105] on button "button" at bounding box center [1094, 116] width 40 height 32
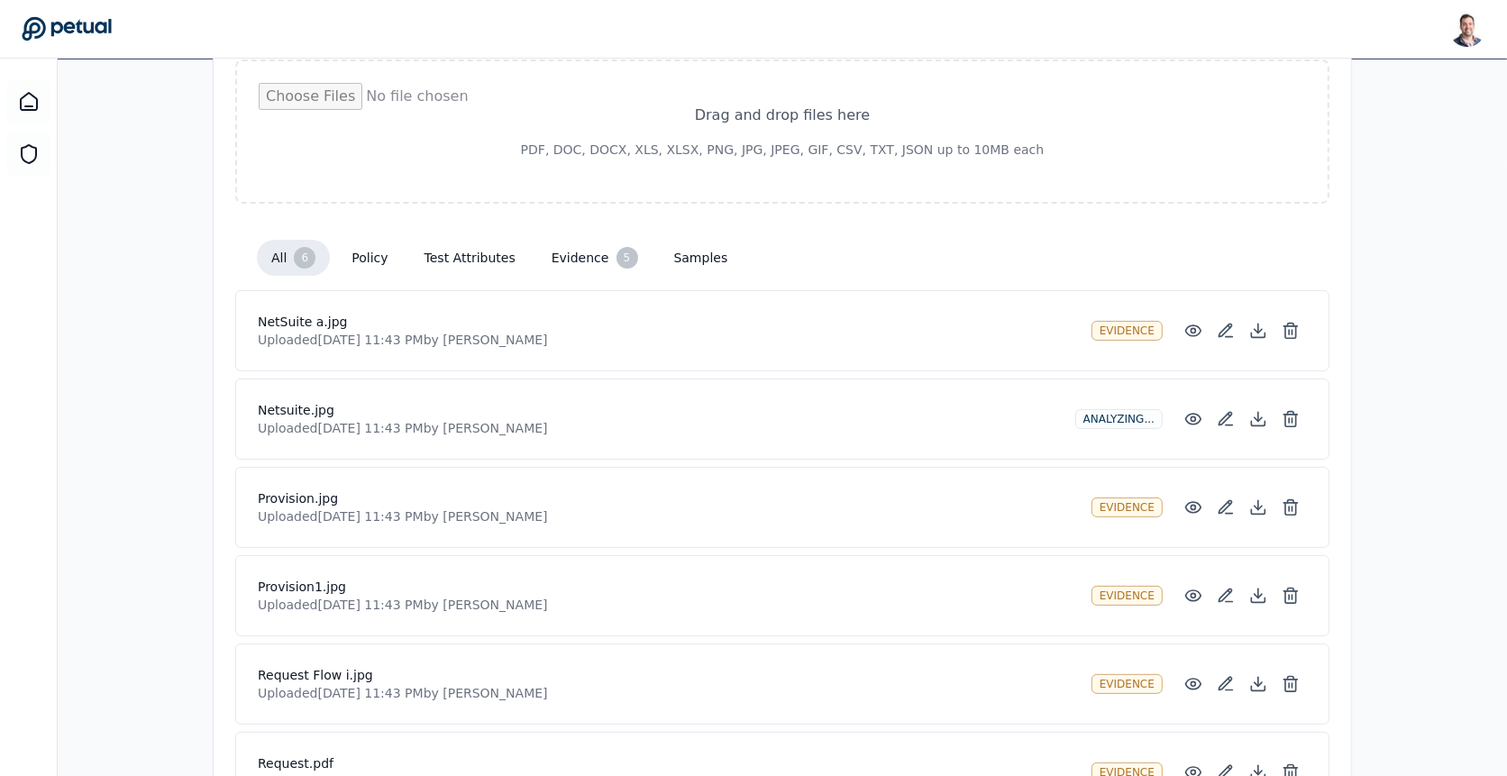
scroll to position [286, 0]
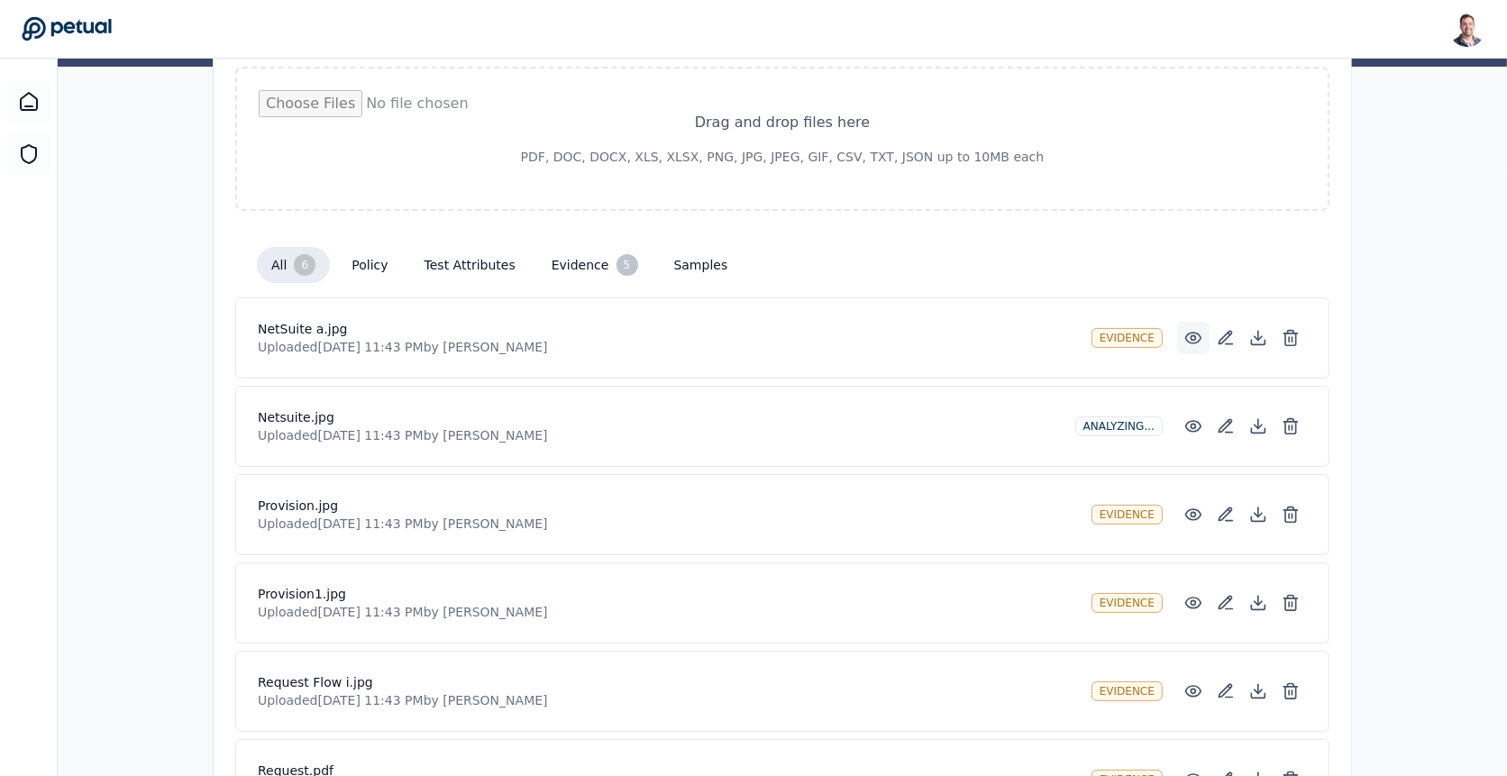
click at [1189, 333] on icon at bounding box center [1193, 338] width 18 height 18
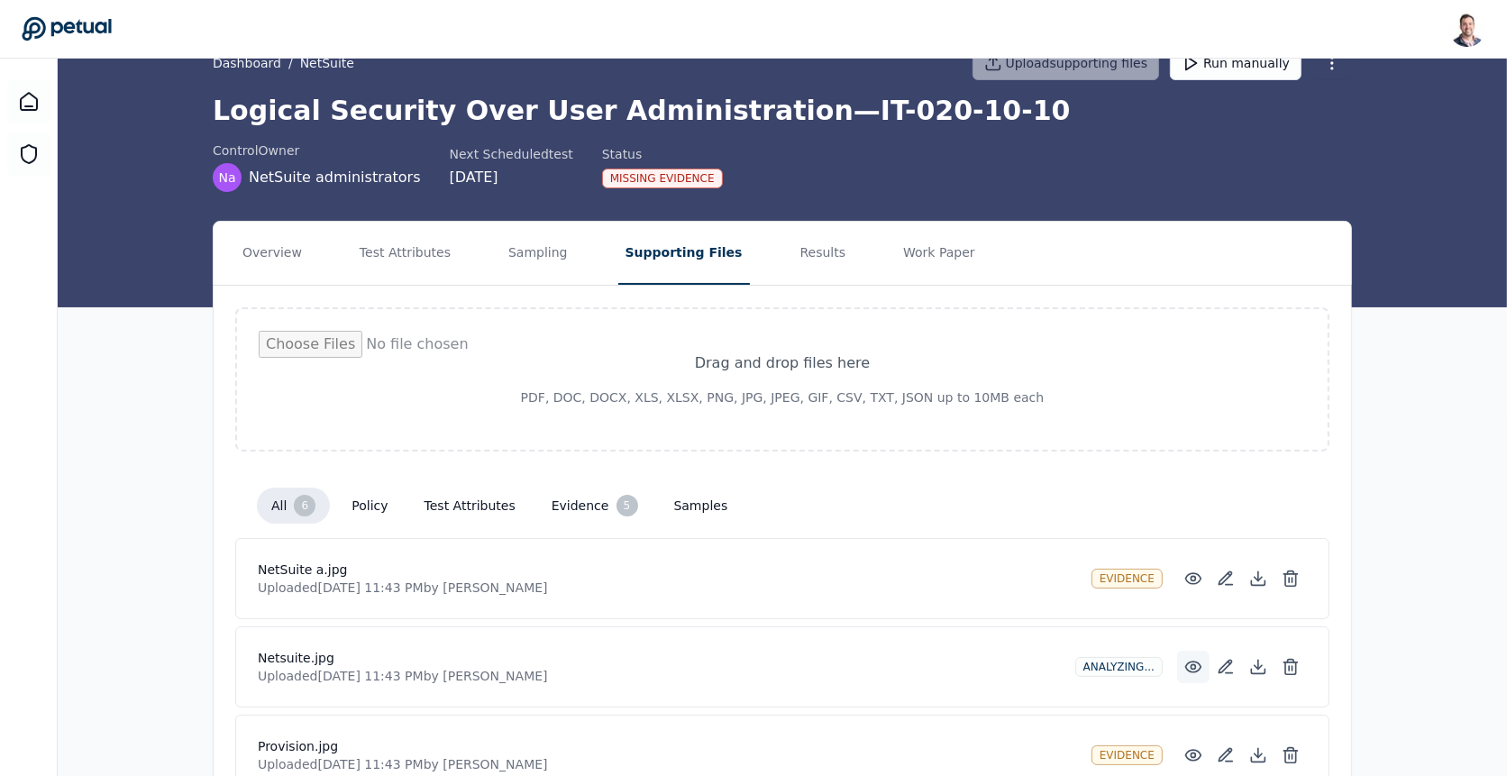
scroll to position [0, 0]
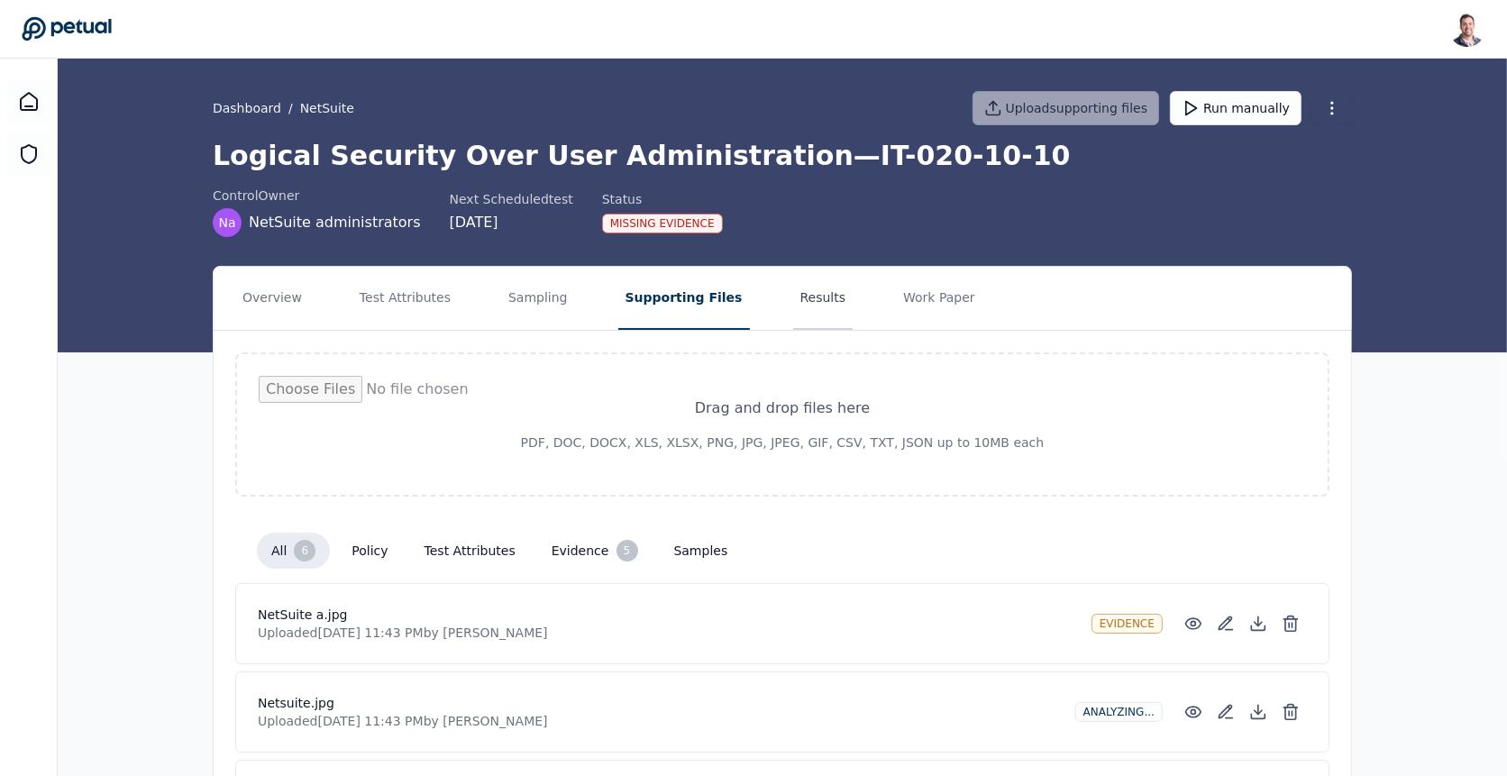
click at [795, 306] on button "Results" at bounding box center [823, 298] width 60 height 63
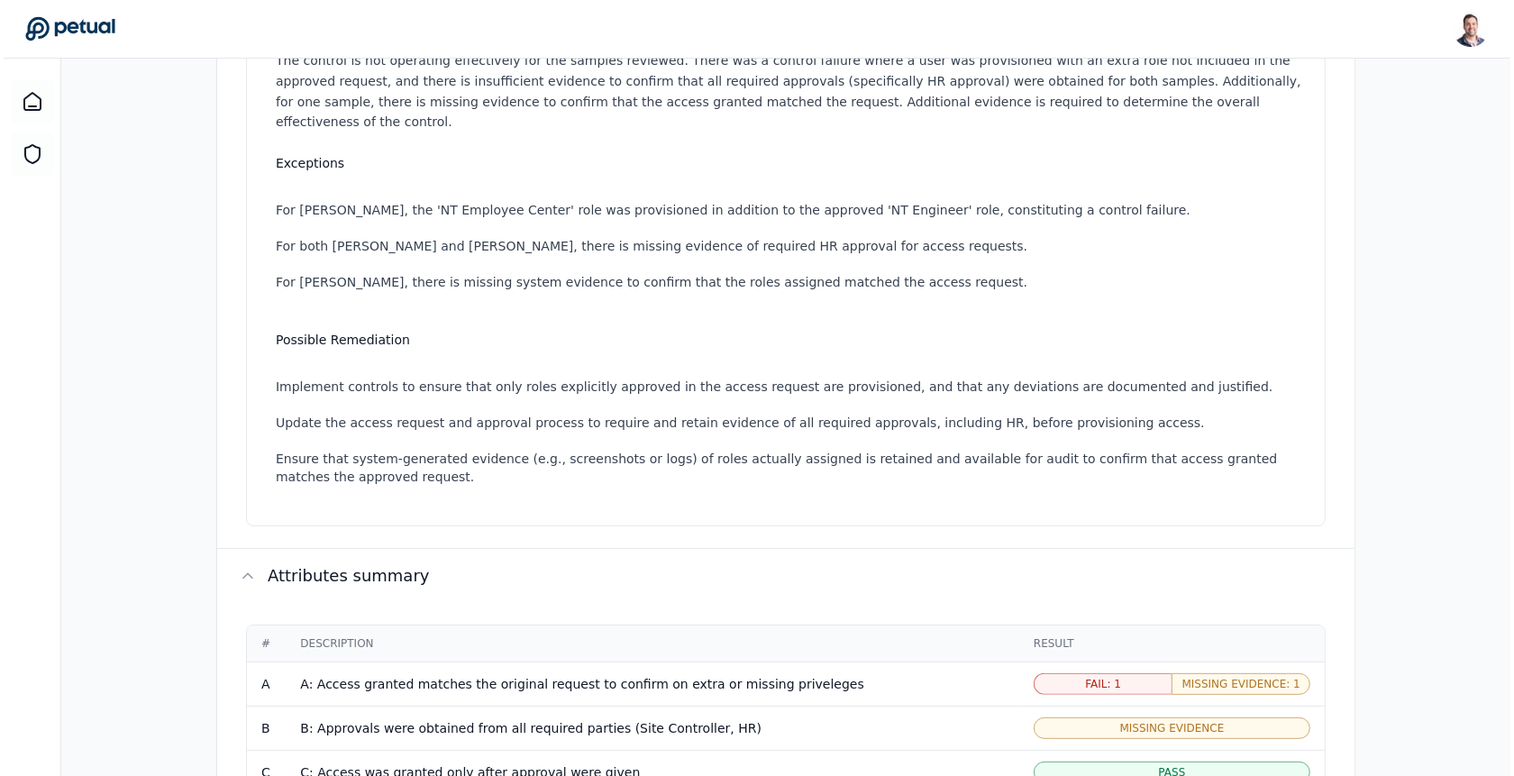
scroll to position [687, 0]
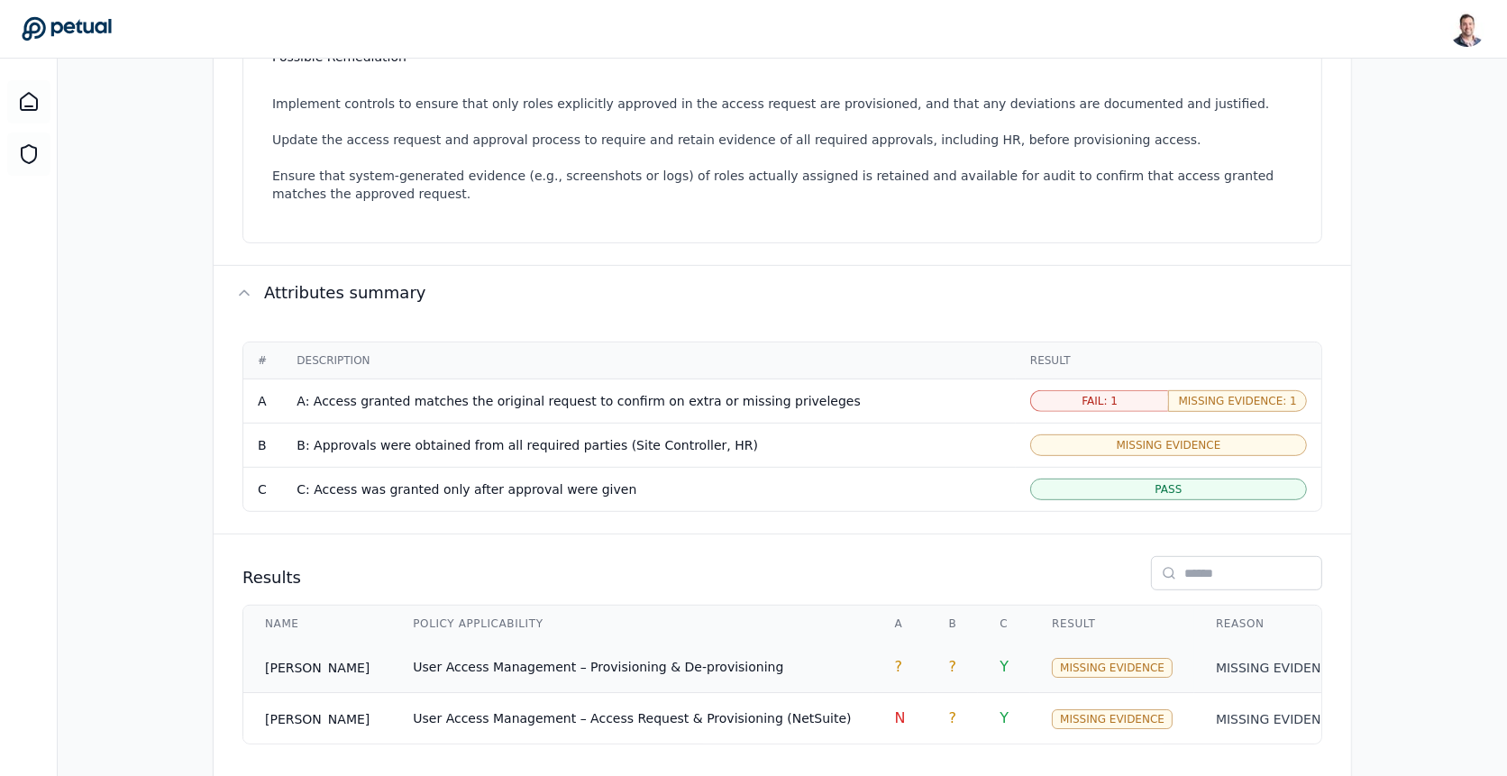
click at [700, 653] on td "User Access Management – Provisioning & De-provisioning" at bounding box center [631, 667] width 481 height 51
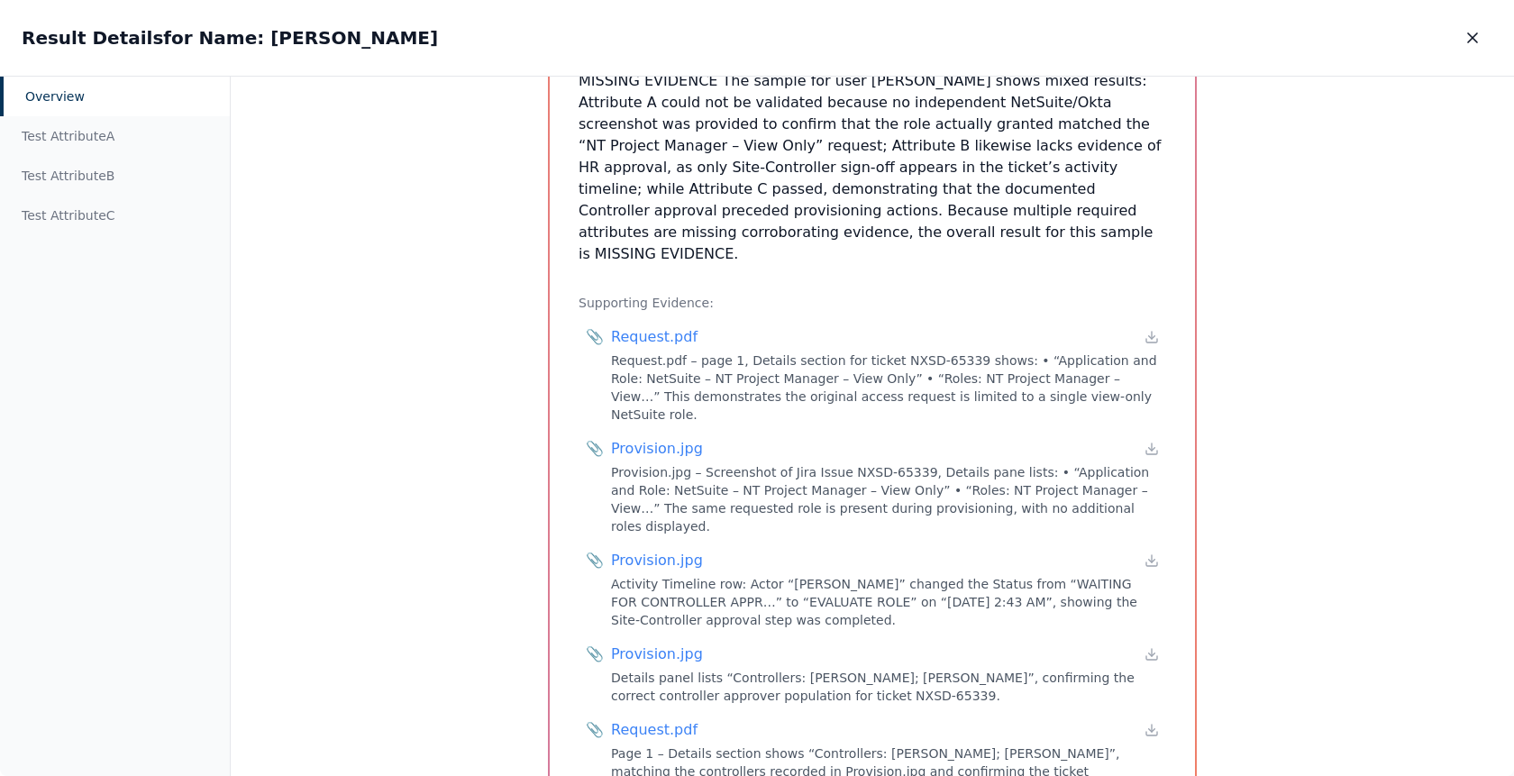
scroll to position [911, 0]
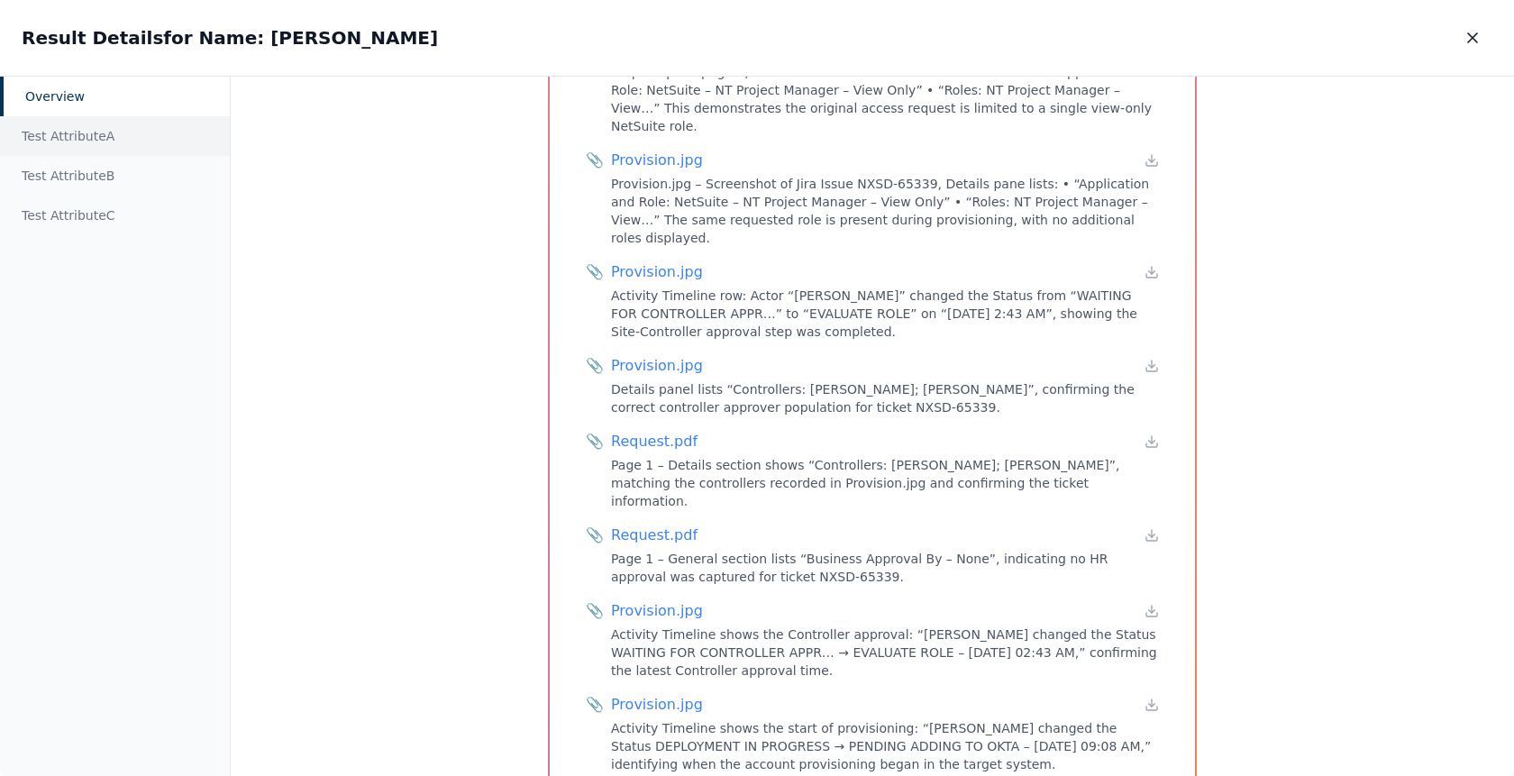
click at [89, 138] on div "Test Attribute A" at bounding box center [115, 136] width 230 height 40
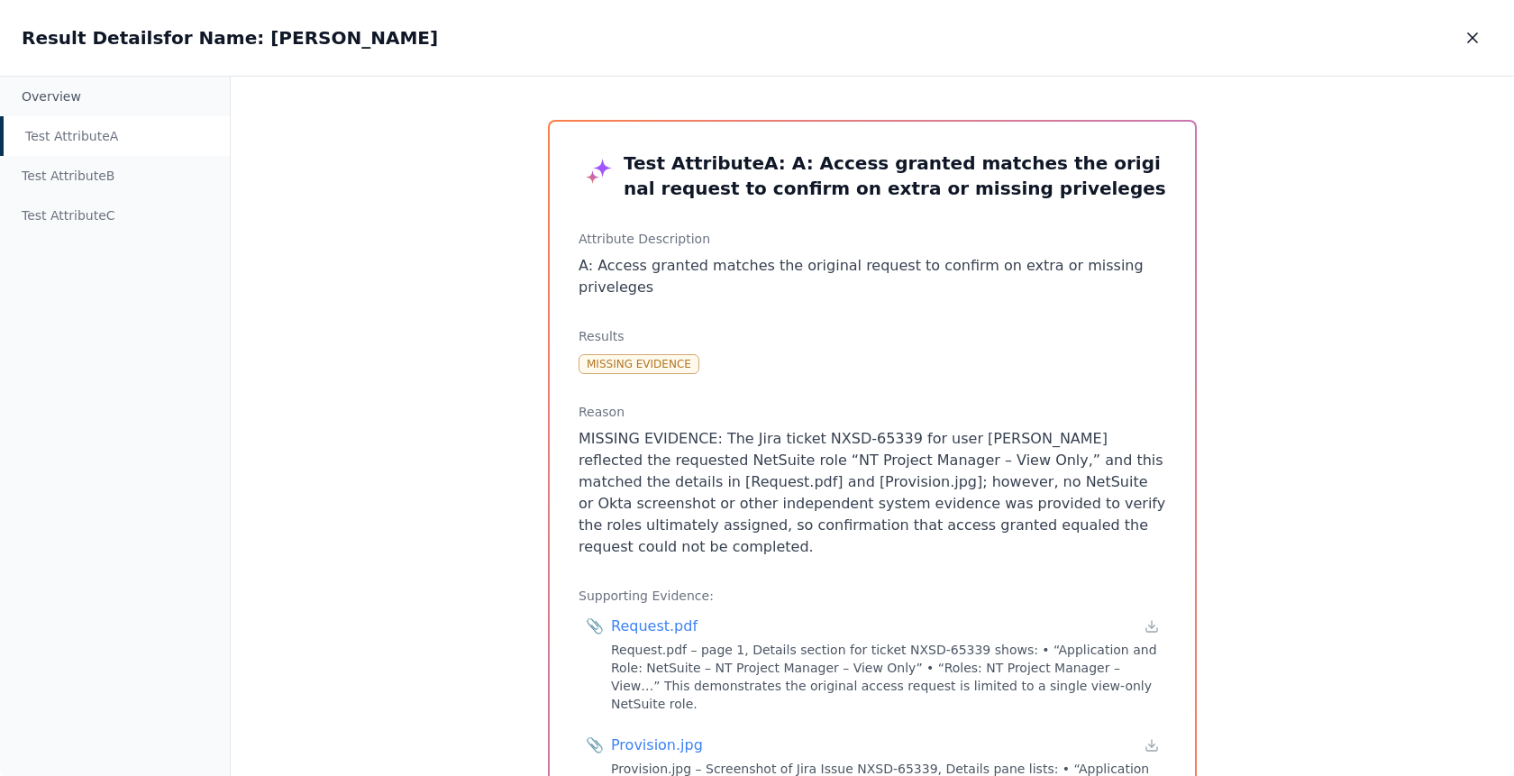
scroll to position [2, 0]
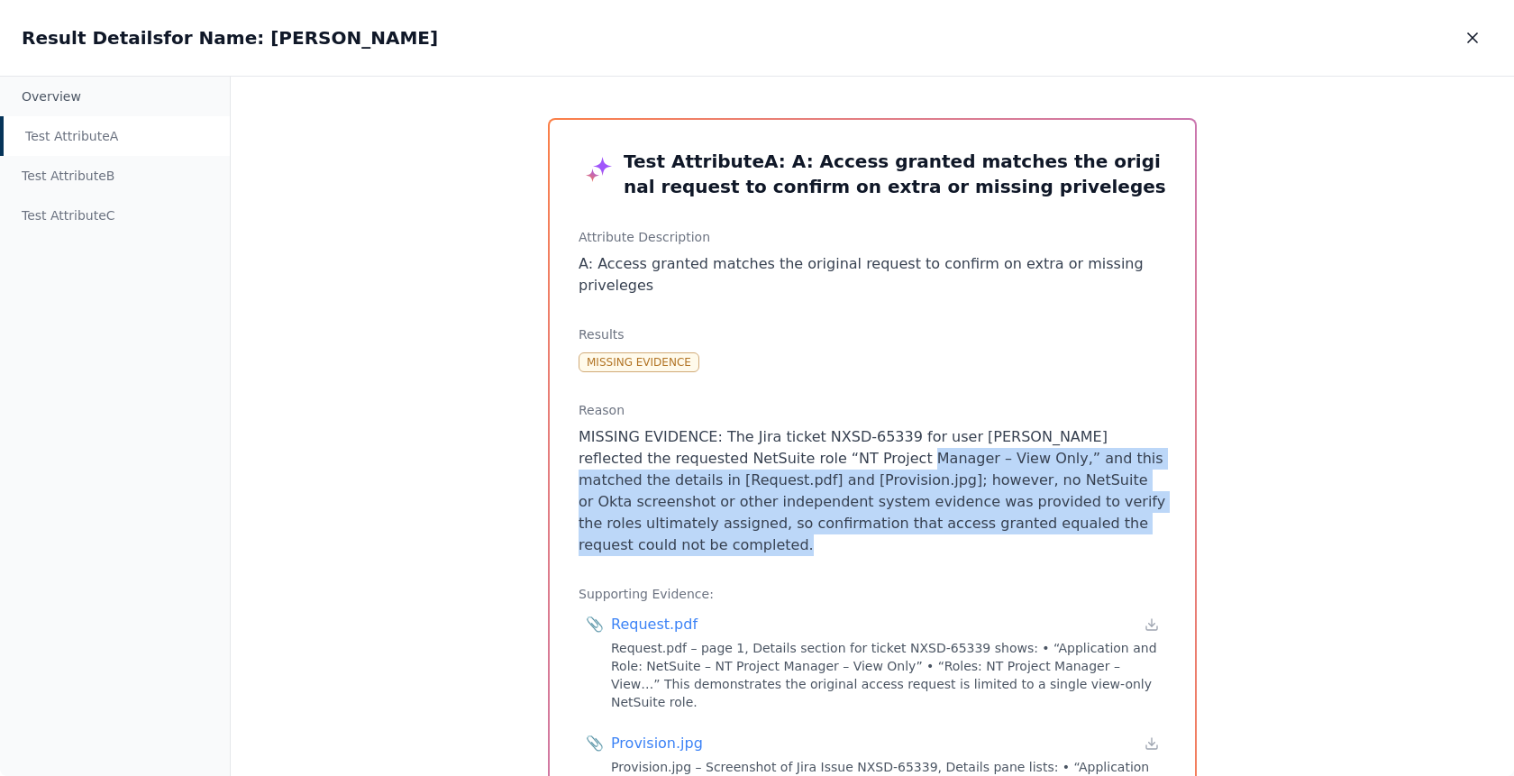
drag, startPoint x: 1113, startPoint y: 506, endPoint x: 809, endPoint y: 437, distance: 312.3
click at [809, 437] on p "MISSING EVIDENCE: The Jira ticket NXSD-65339 for user [PERSON_NAME] reflected t…" at bounding box center [873, 491] width 588 height 130
click at [736, 451] on p "MISSING EVIDENCE: The Jira ticket NXSD-65339 for user [PERSON_NAME] reflected t…" at bounding box center [873, 491] width 588 height 130
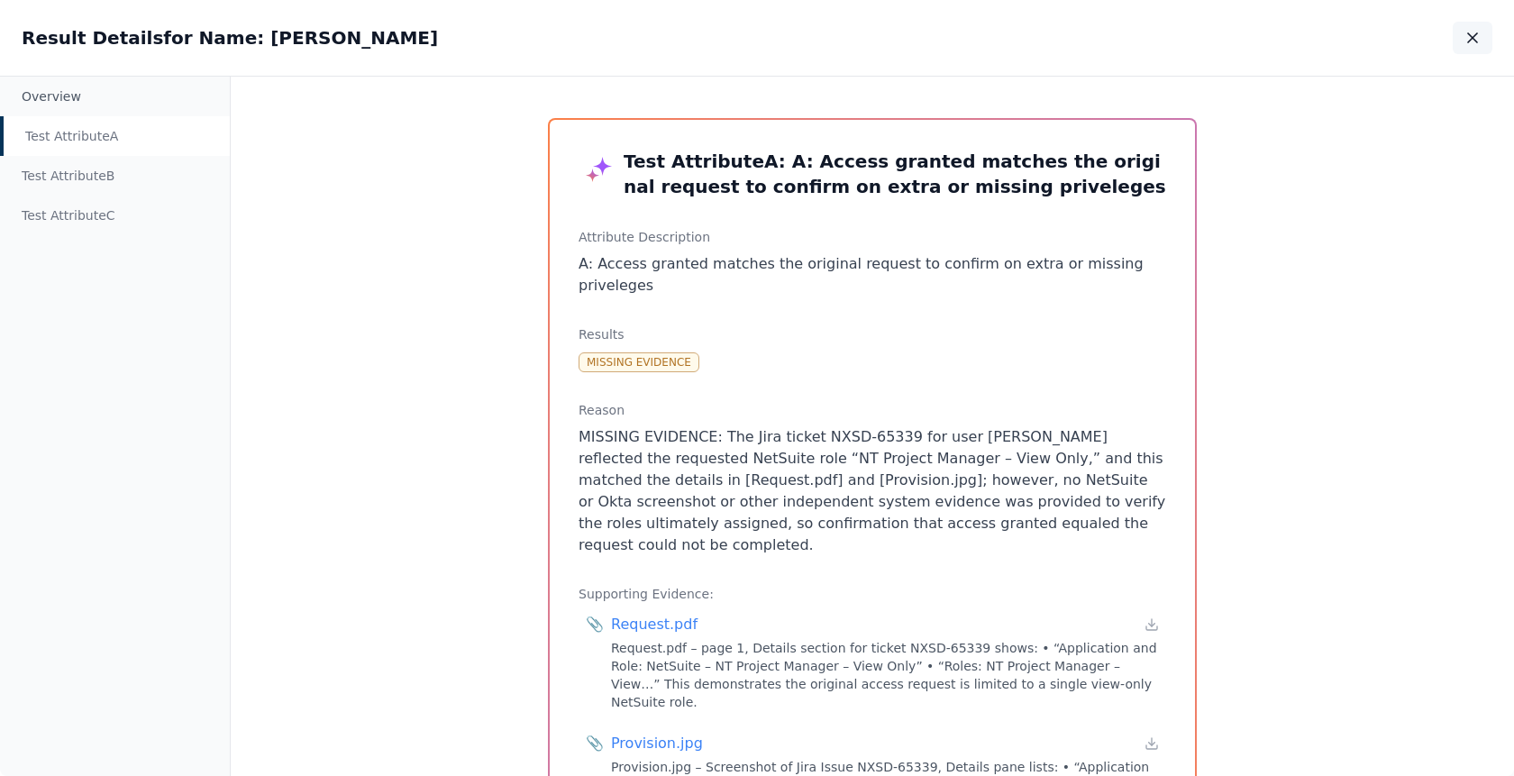
click at [1481, 30] on icon "button" at bounding box center [1473, 38] width 18 height 18
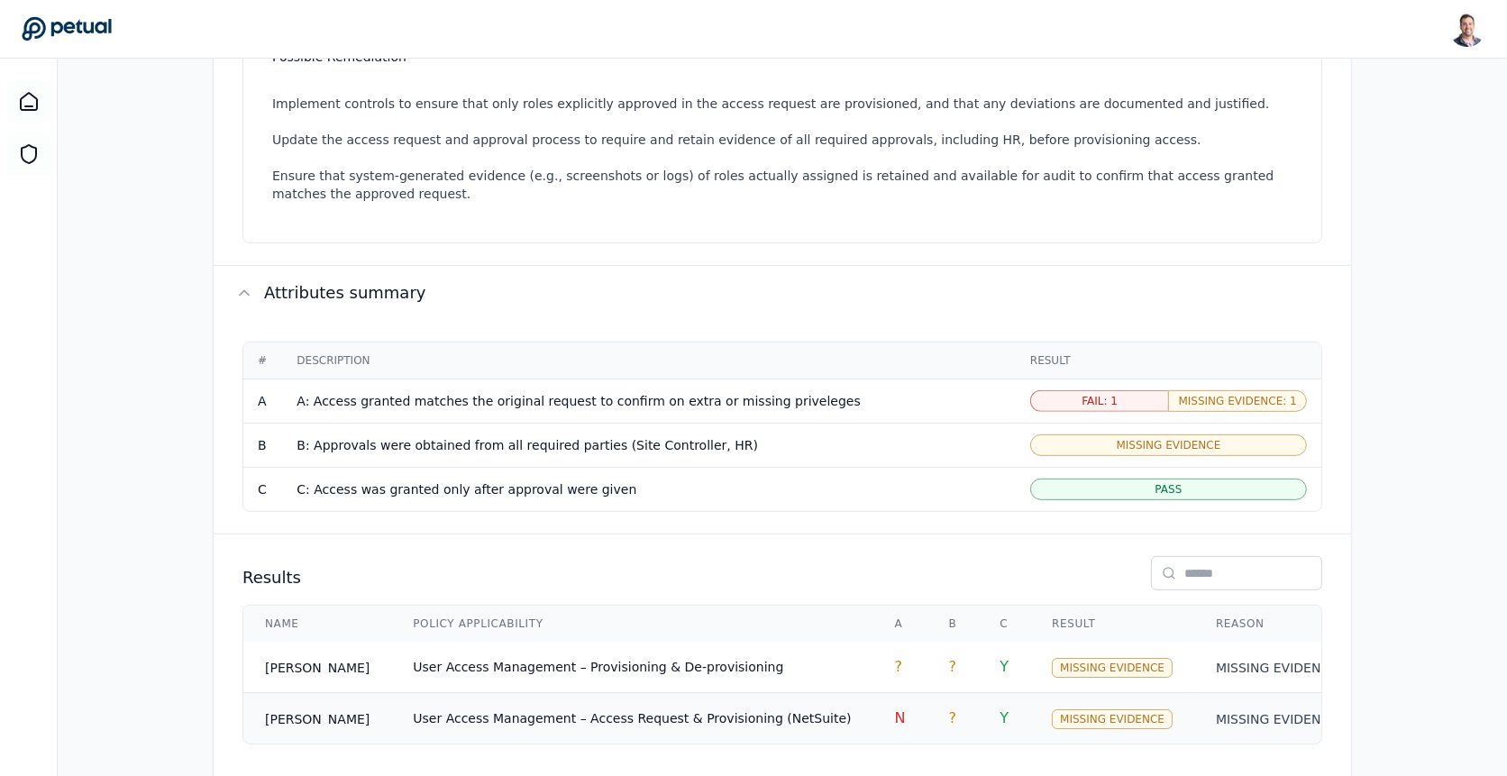
click at [457, 699] on td "User Access Management – Access Request & Provisioning (NetSuite)" at bounding box center [631, 718] width 481 height 51
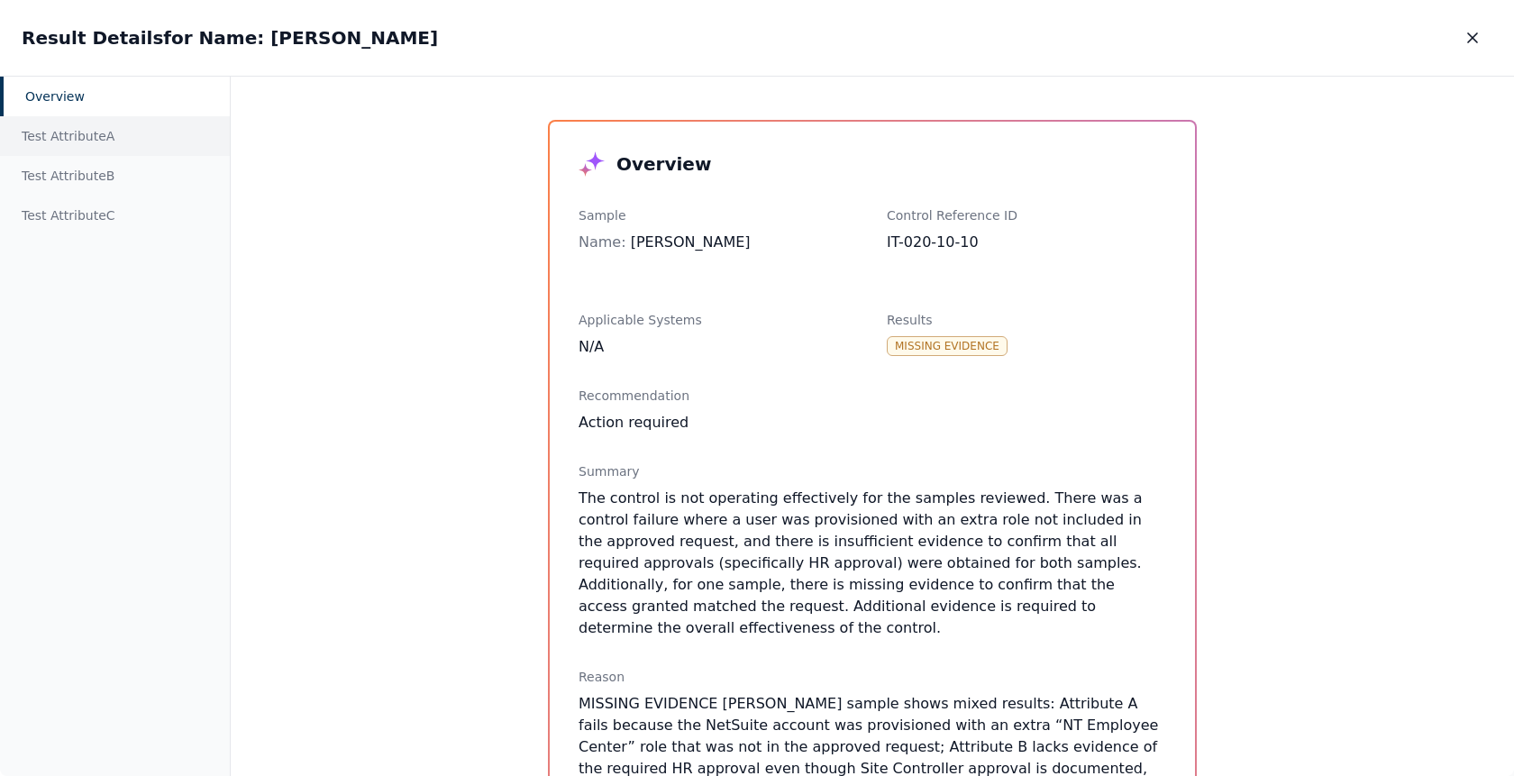
click at [85, 125] on div "Test Attribute A" at bounding box center [115, 136] width 230 height 40
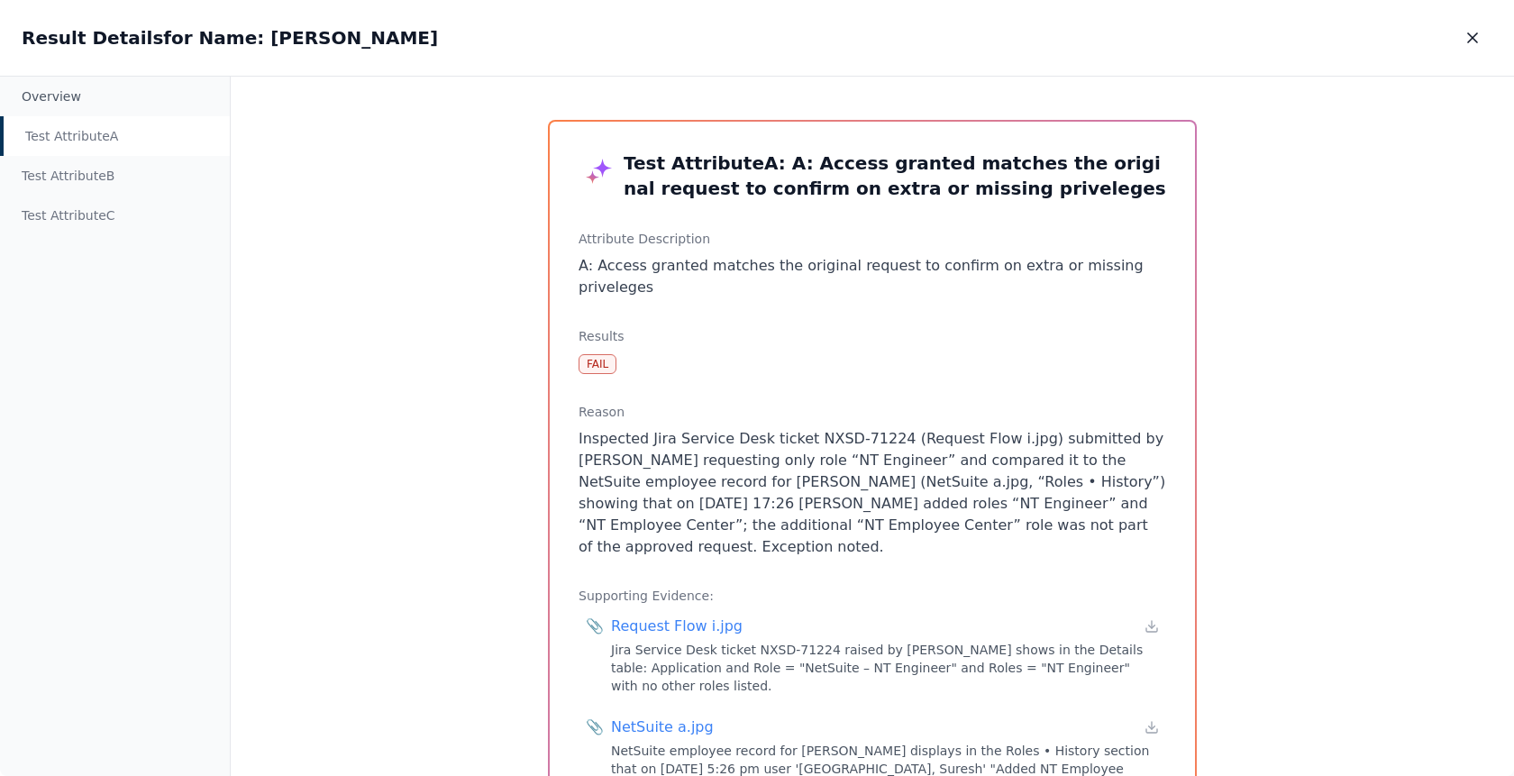
drag, startPoint x: 887, startPoint y: 527, endPoint x: 734, endPoint y: 437, distance: 177.8
click at [734, 437] on p "Inspected Jira Service Desk ticket NXSD-71224 (Request Flow i.jpg) submitted by…" at bounding box center [873, 493] width 588 height 130
drag, startPoint x: 772, startPoint y: 437, endPoint x: 873, endPoint y: 437, distance: 101.9
click at [873, 437] on p "Inspected Jira Service Desk ticket NXSD-71224 (Request Flow i.jpg) submitted by…" at bounding box center [873, 493] width 588 height 130
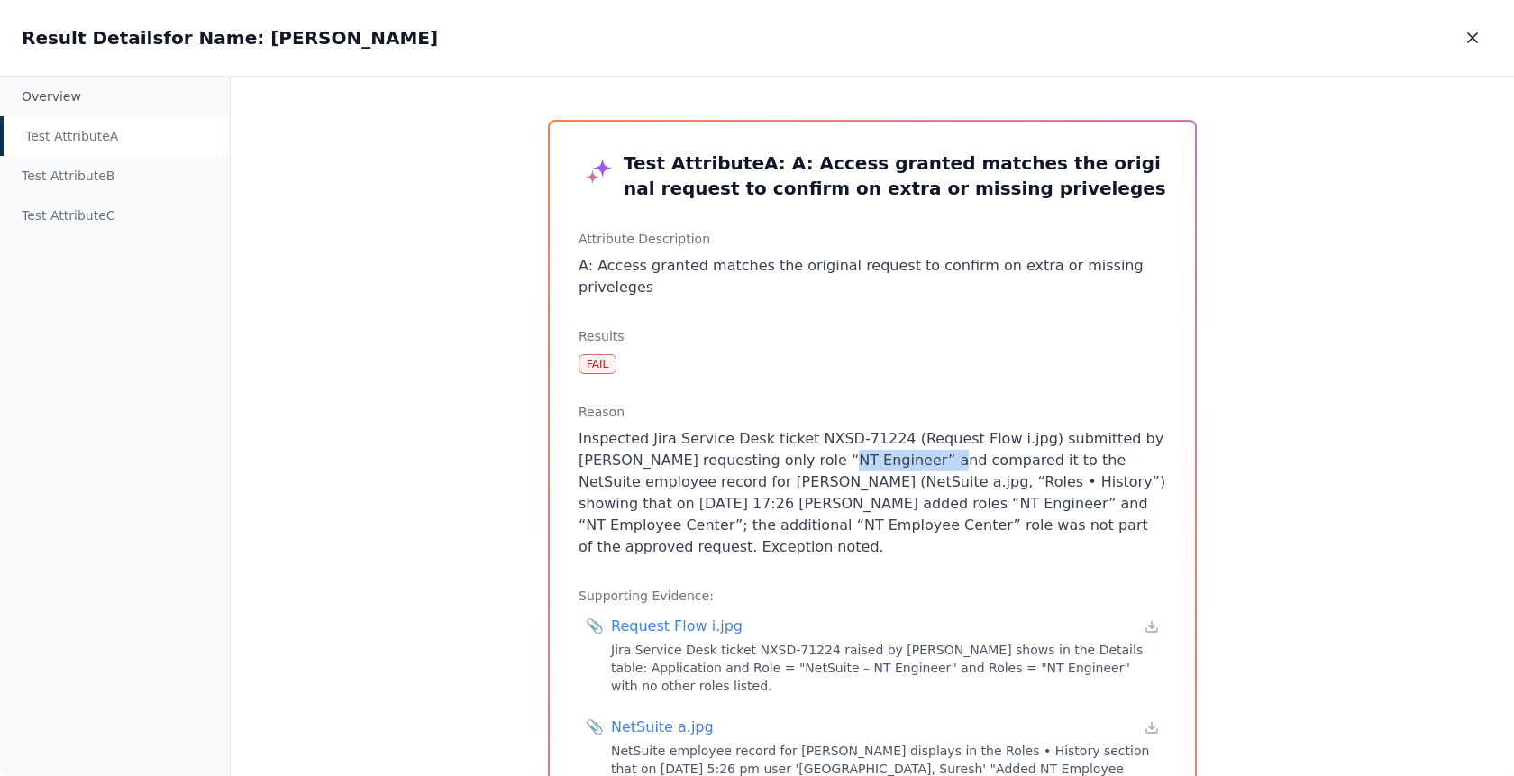
scroll to position [110, 0]
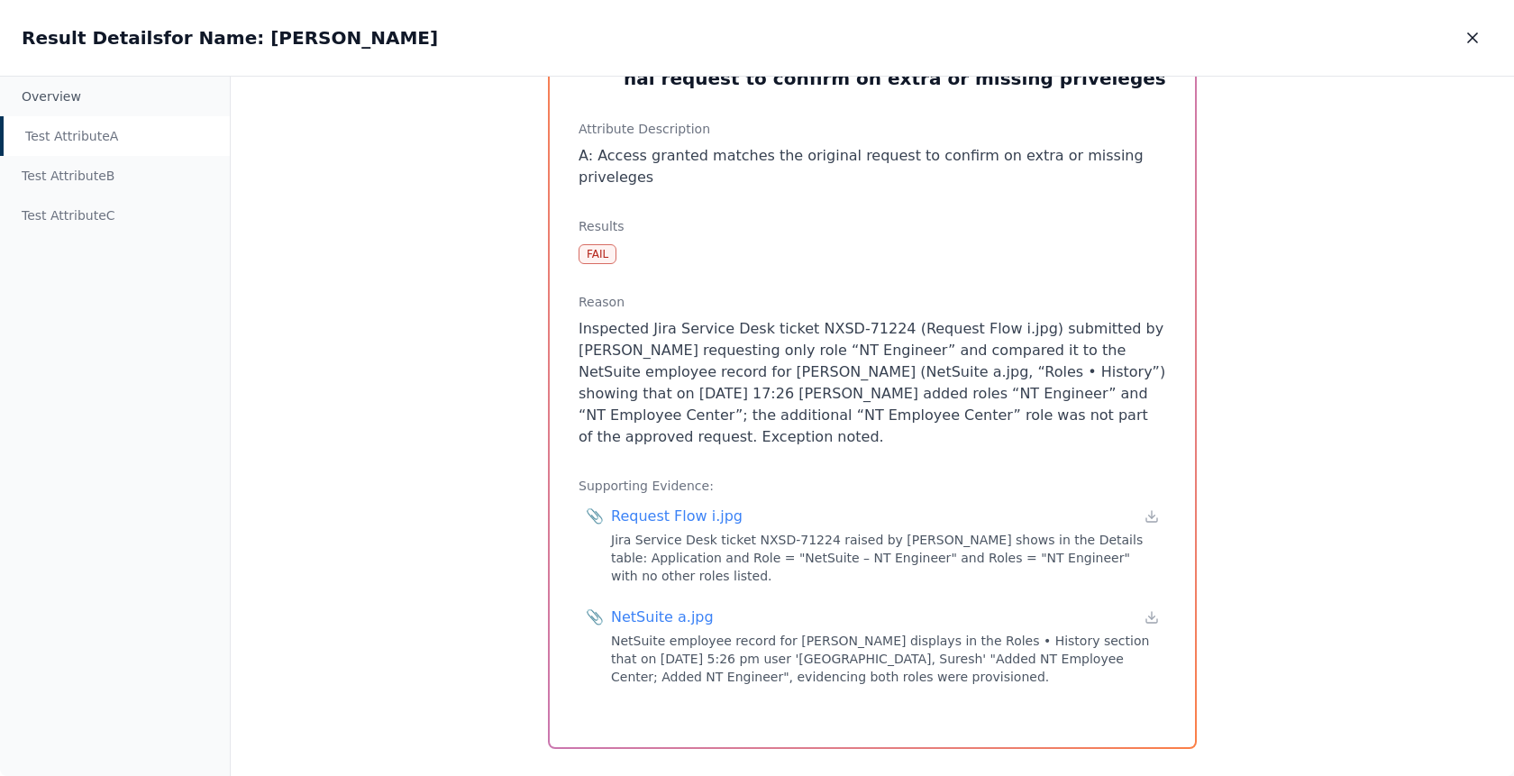
click at [623, 369] on p "Inspected Jira Service Desk ticket NXSD-71224 (Request Flow i.jpg) submitted by…" at bounding box center [873, 383] width 588 height 130
click at [668, 506] on div "Request Flow i.jpg" at bounding box center [677, 517] width 132 height 22
click at [641, 607] on div "NetSuite a.jpg" at bounding box center [662, 618] width 103 height 22
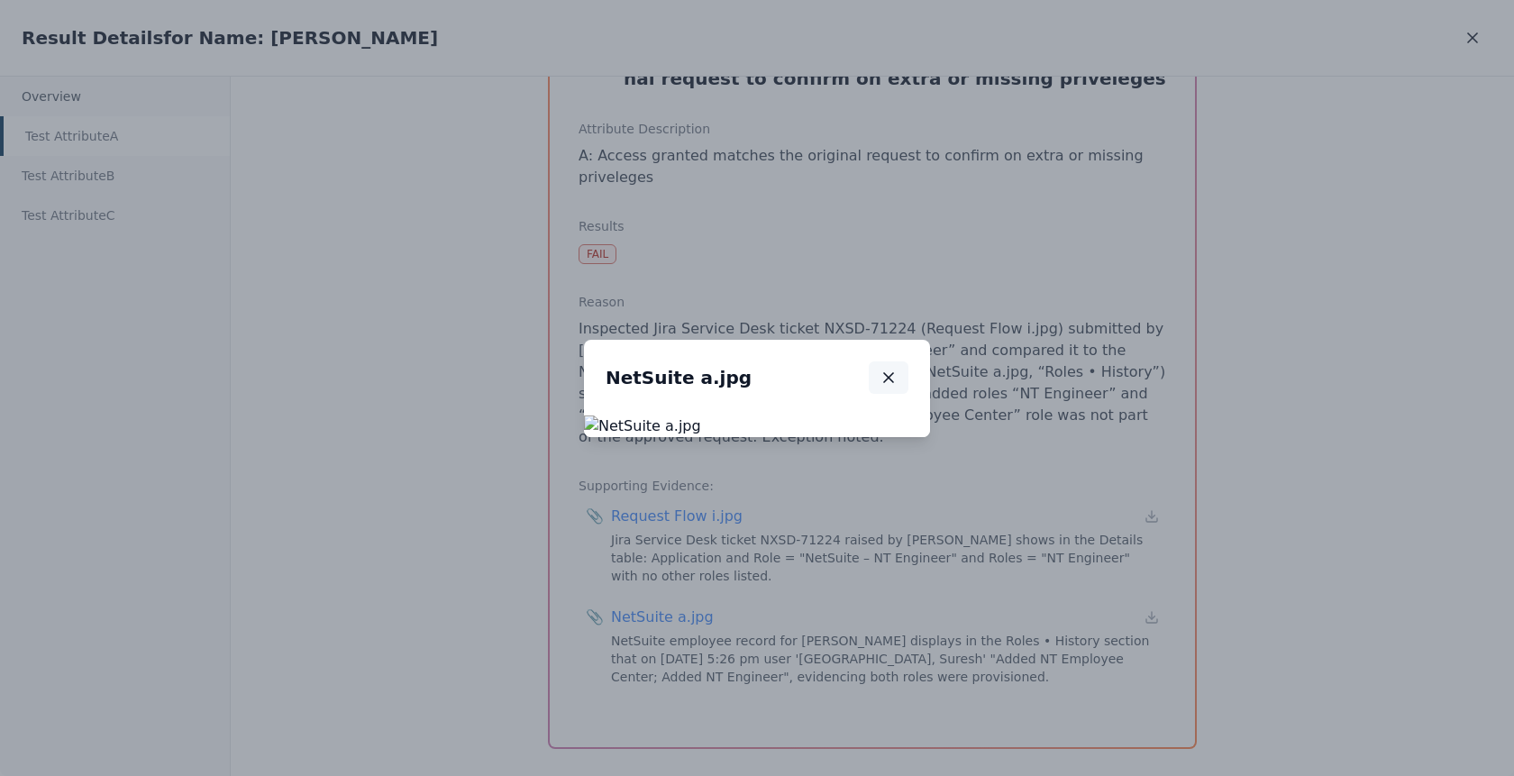
click at [909, 361] on button "button" at bounding box center [889, 377] width 40 height 32
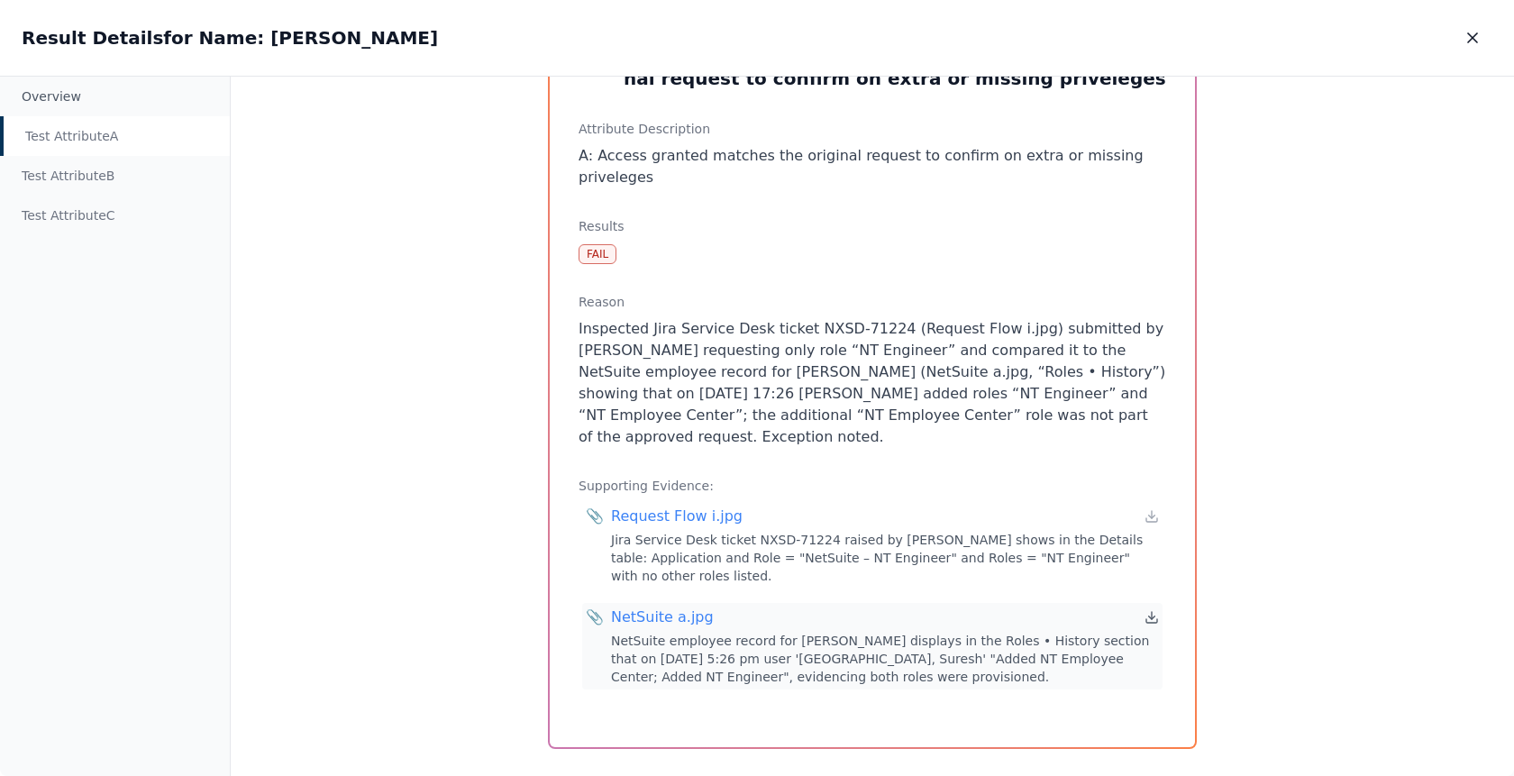
click at [1152, 610] on icon at bounding box center [1152, 617] width 14 height 14
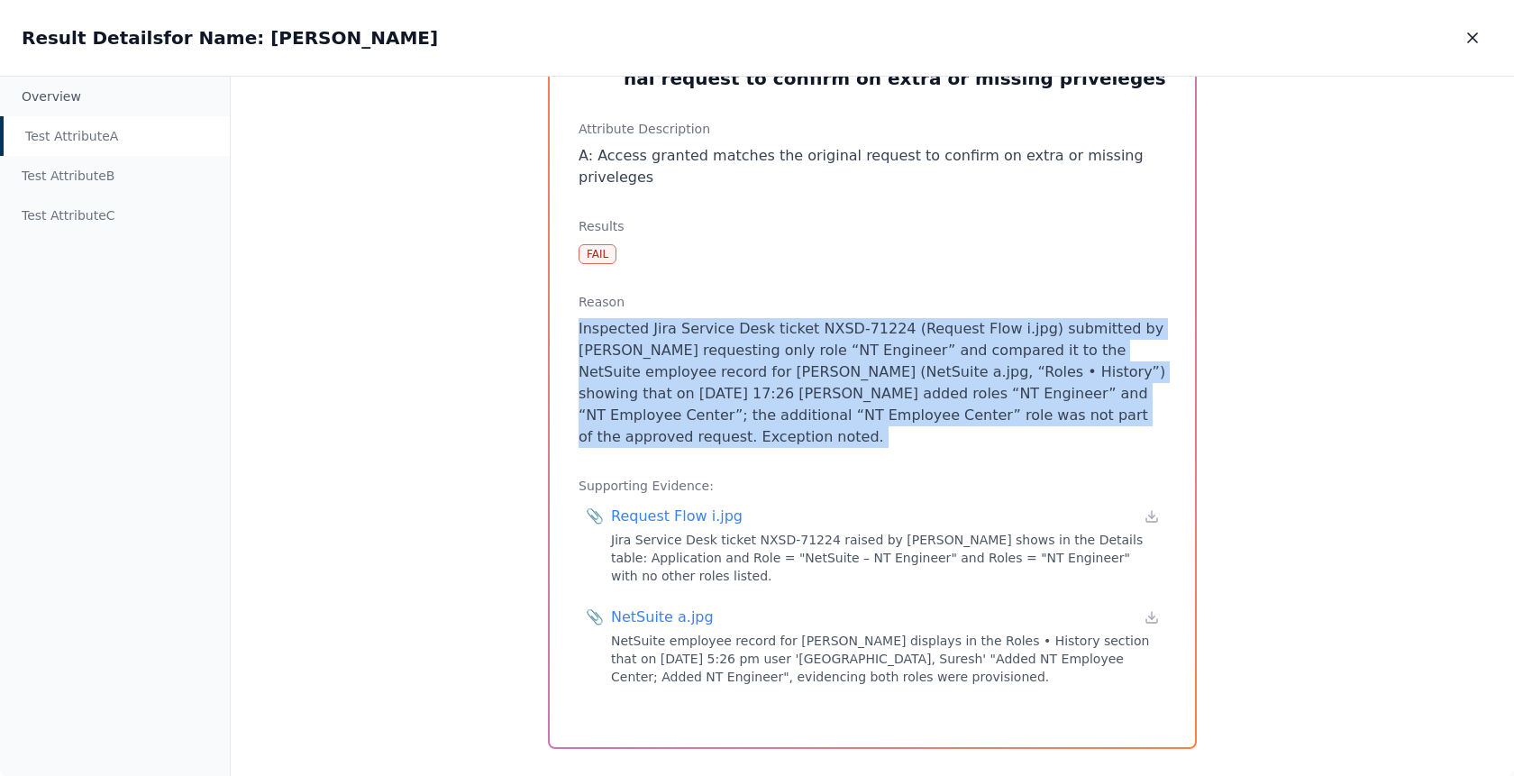
drag, startPoint x: 708, startPoint y: 427, endPoint x: 564, endPoint y: 310, distance: 185.1
click at [564, 310] on div "Test Attribute A : A: Access granted matches the original request to confirm on…" at bounding box center [872, 380] width 645 height 736
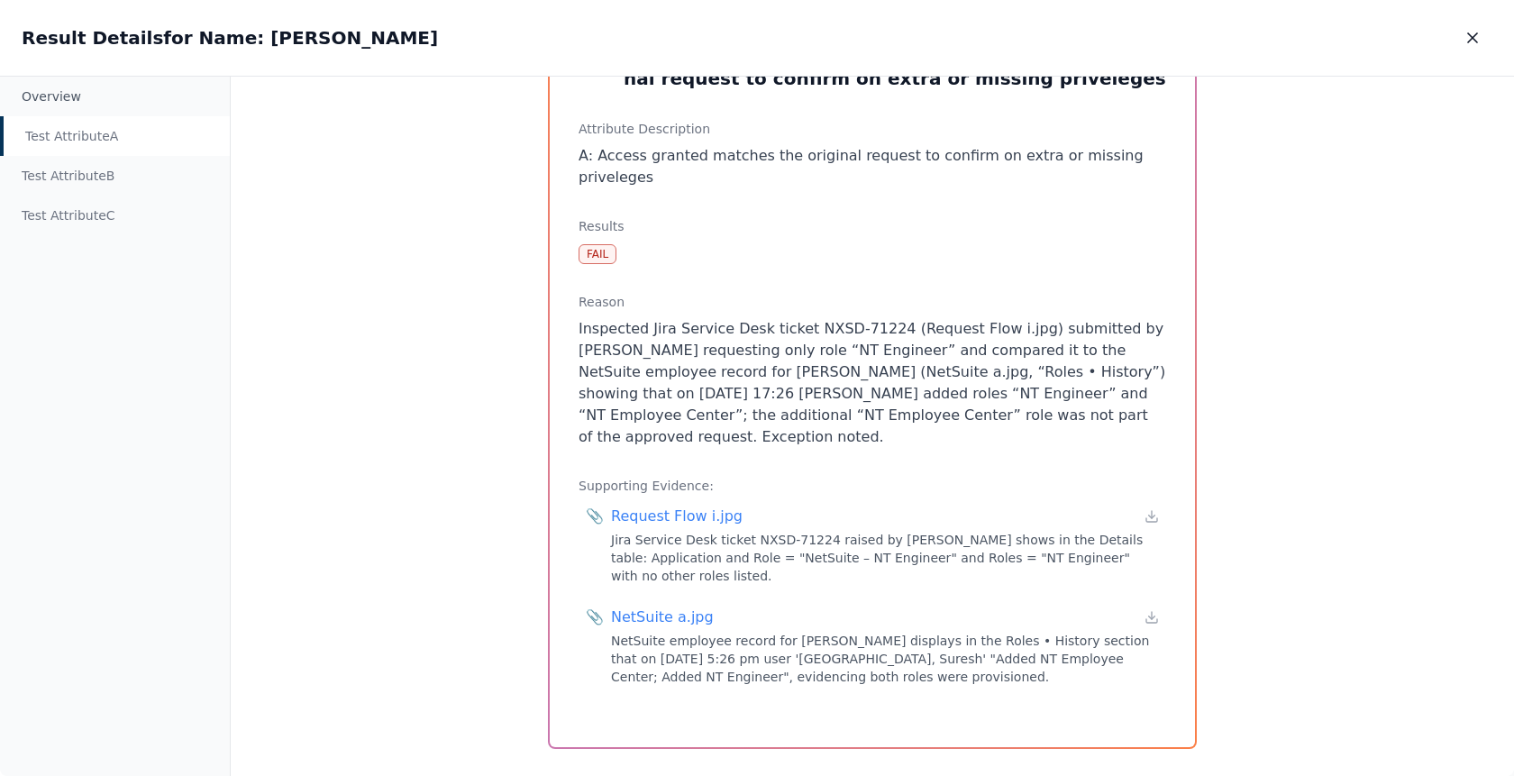
click at [801, 371] on p "Inspected Jira Service Desk ticket NXSD-71224 (Request Flow i.jpg) submitted by…" at bounding box center [873, 383] width 588 height 130
drag, startPoint x: 807, startPoint y: 371, endPoint x: 1091, endPoint y: 374, distance: 284.0
click at [1091, 374] on p "Inspected Jira Service Desk ticket NXSD-71224 (Request Flow i.jpg) submitted by…" at bounding box center [873, 383] width 588 height 130
drag, startPoint x: 761, startPoint y: 322, endPoint x: 848, endPoint y: 322, distance: 87.4
click at [848, 322] on p "Inspected Jira Service Desk ticket NXSD-71224 (Request Flow i.jpg) submitted by…" at bounding box center [873, 383] width 588 height 130
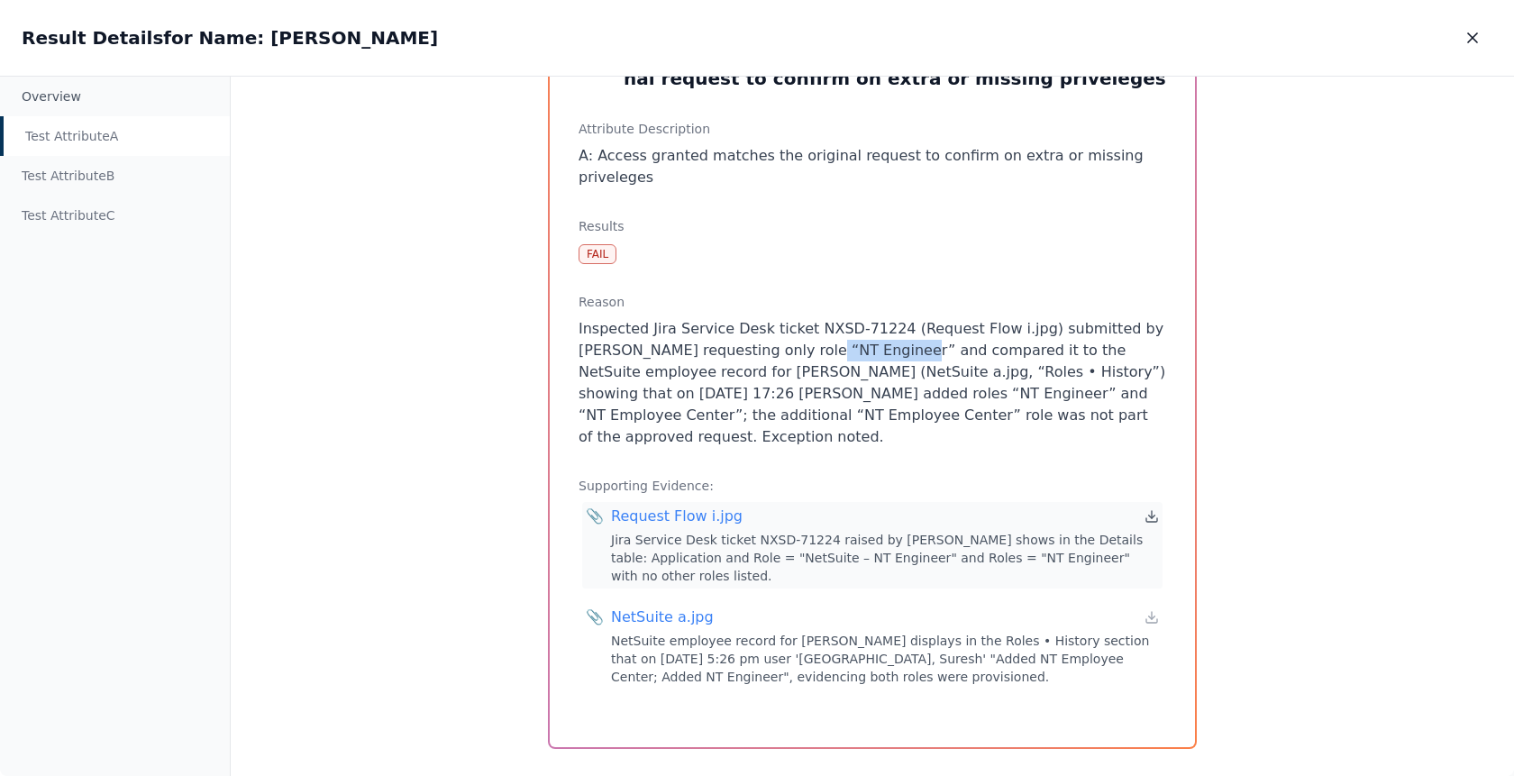
click at [1145, 509] on icon at bounding box center [1152, 516] width 14 height 14
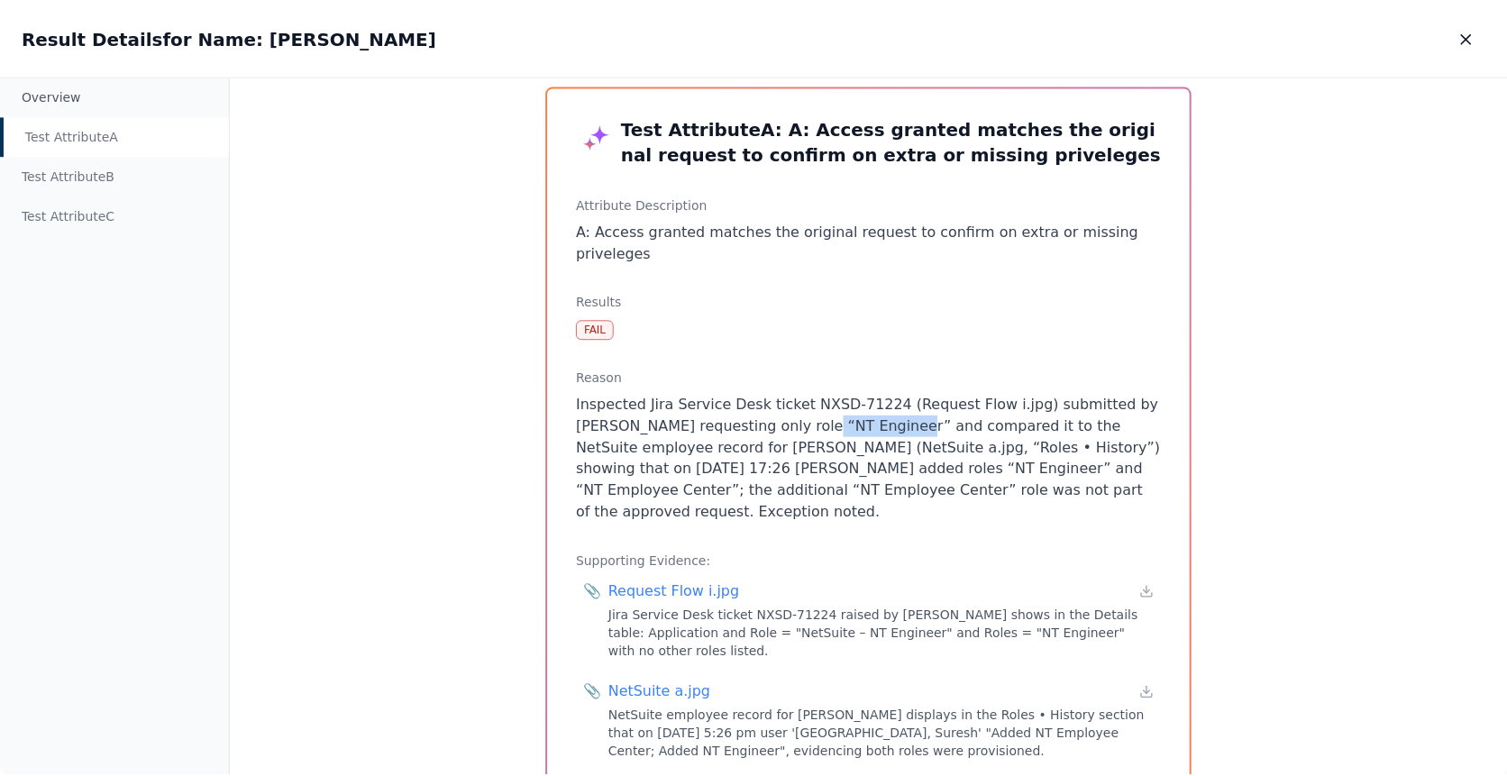
scroll to position [0, 0]
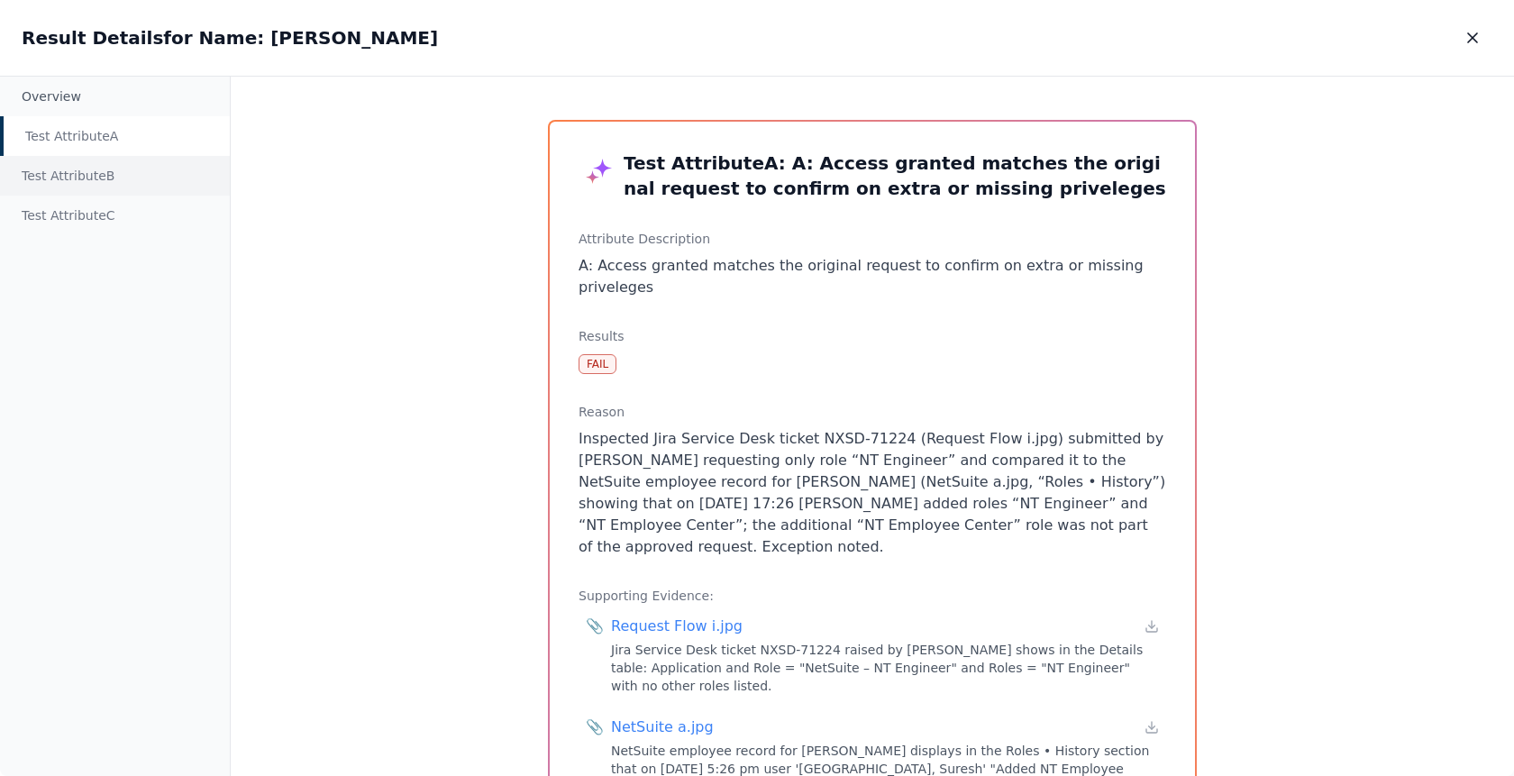
click at [71, 181] on div "Test Attribute B" at bounding box center [115, 176] width 230 height 40
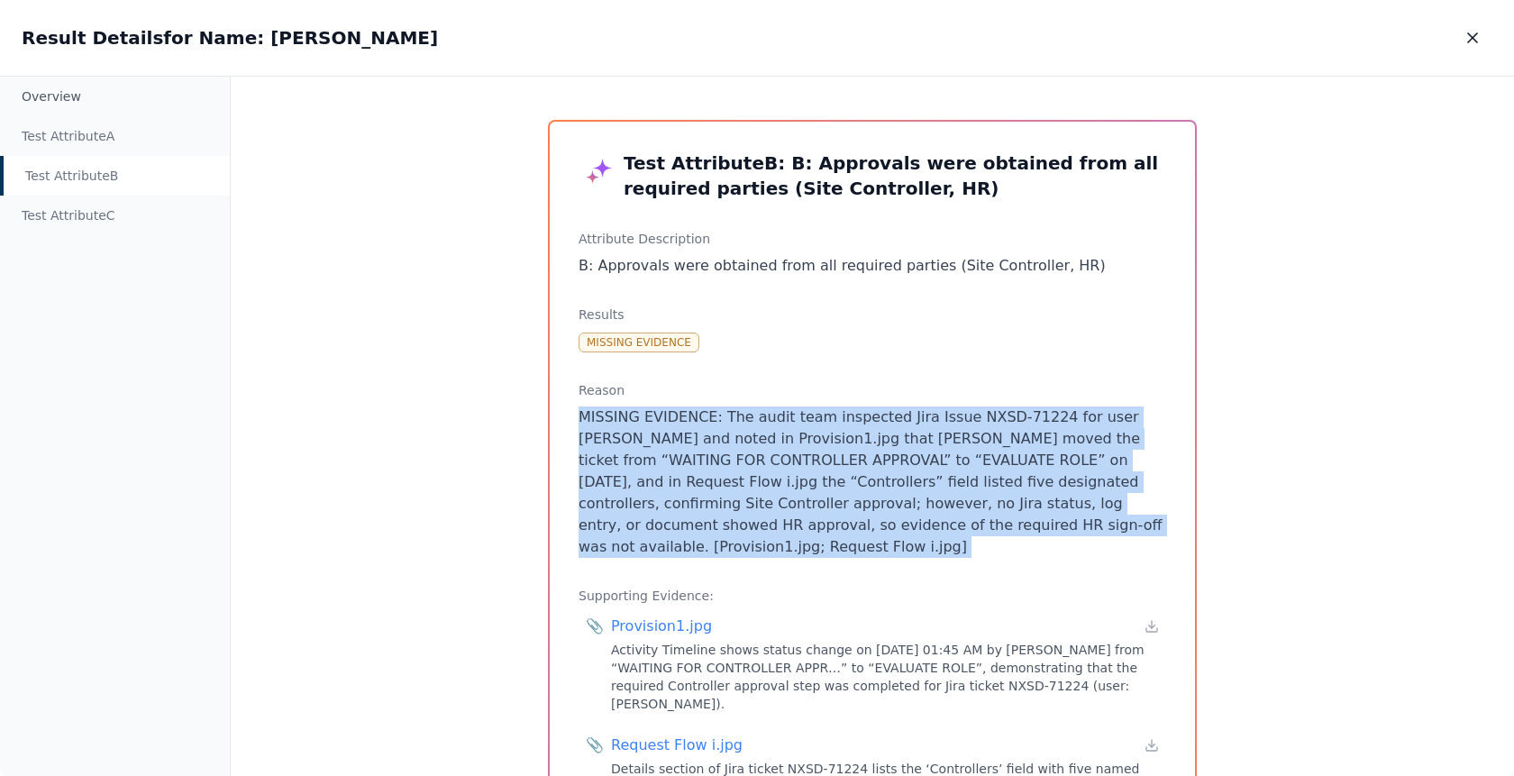
drag, startPoint x: 855, startPoint y: 399, endPoint x: 882, endPoint y: 571, distance: 174.1
click at [882, 571] on div "Test Attribute B : B: Approvals were obtained from all required parties (Site C…" at bounding box center [872, 508] width 645 height 772
drag, startPoint x: 882, startPoint y: 571, endPoint x: 899, endPoint y: 396, distance: 176.6
click at [899, 396] on div "Test Attribute B : B: Approvals were obtained from all required parties (Site C…" at bounding box center [872, 508] width 645 height 772
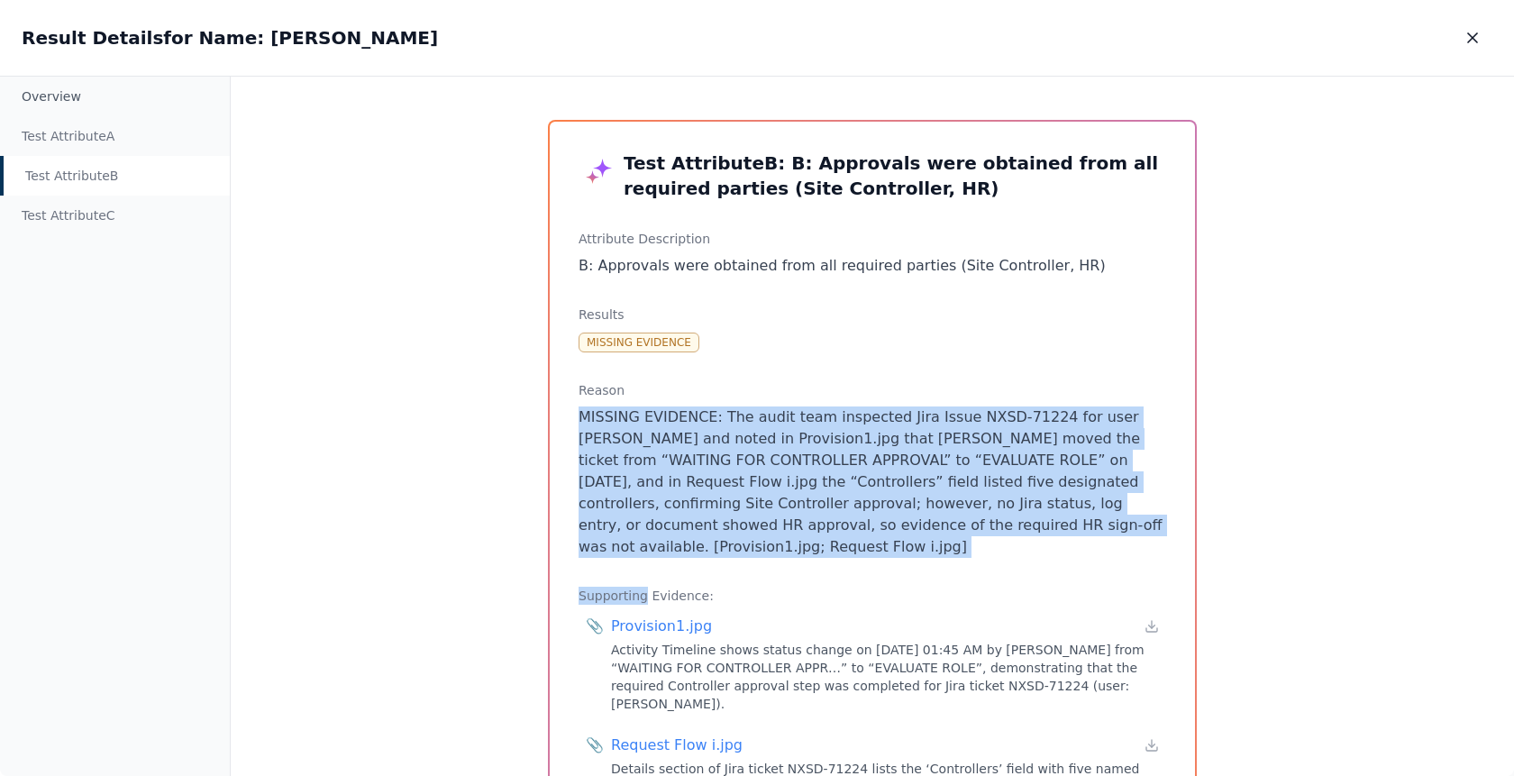
click at [899, 396] on h3 "Reason" at bounding box center [873, 390] width 588 height 18
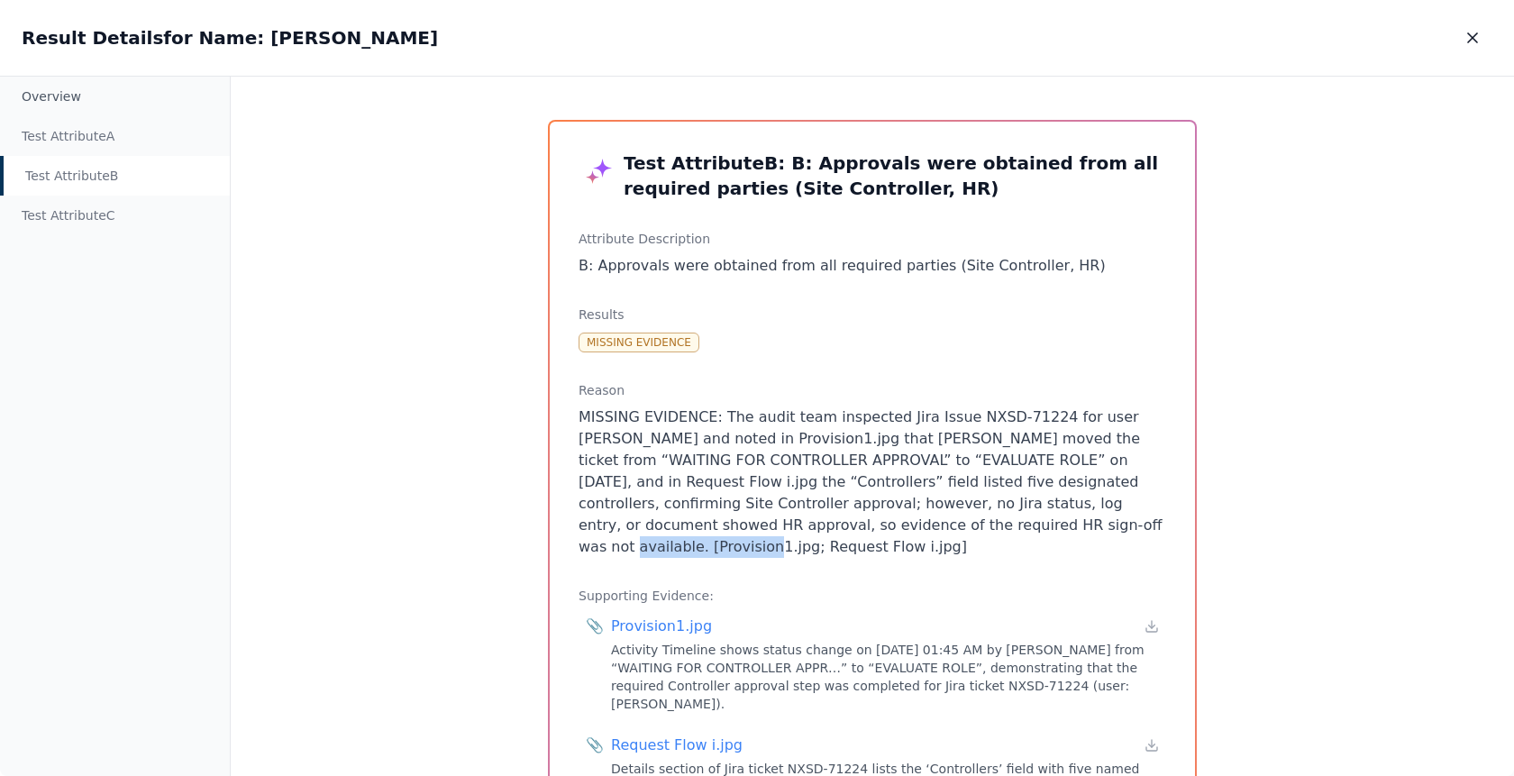
drag, startPoint x: 941, startPoint y: 523, endPoint x: 807, endPoint y: 517, distance: 134.5
click at [807, 517] on p "MISSING EVIDENCE: The audit team inspected Jira Issue NXSD-71224 for user [PERS…" at bounding box center [873, 482] width 588 height 151
click at [1466, 36] on icon "button" at bounding box center [1473, 38] width 18 height 18
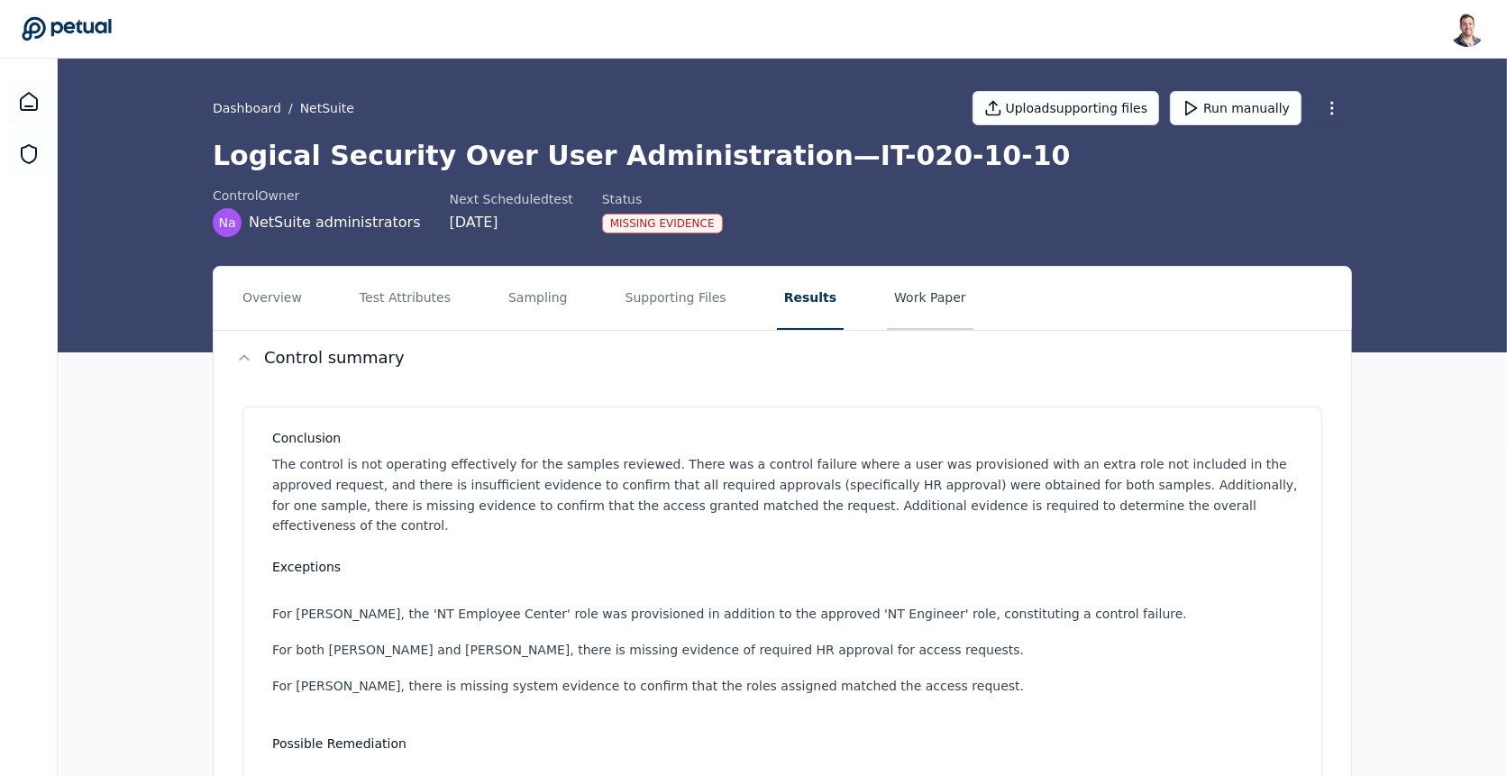
click at [903, 302] on button "Work Paper" at bounding box center [930, 298] width 87 height 63
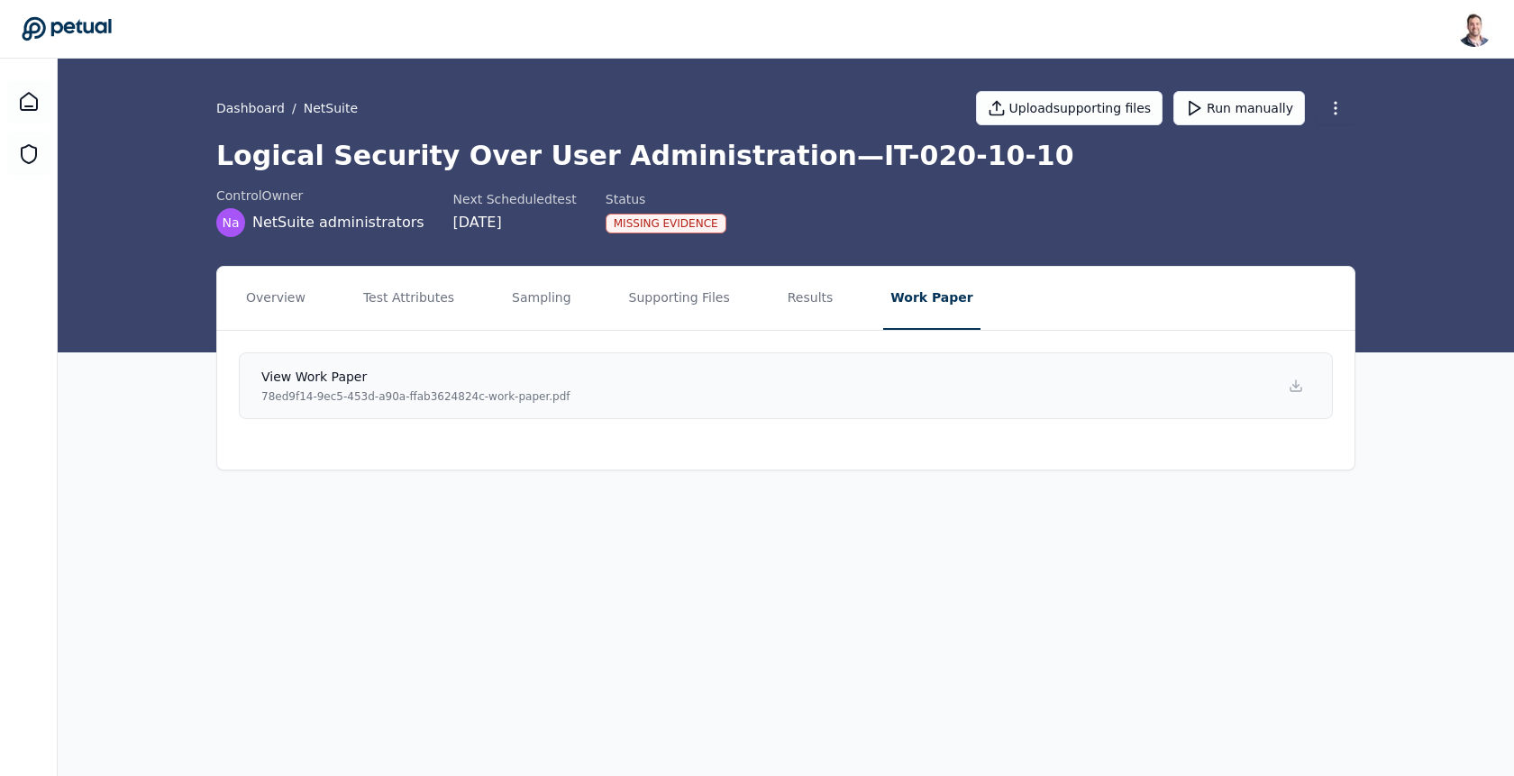
click at [721, 378] on link "View work paper 78ed9f14-9ec5-453d-a90a-ffab3624824c-work-paper.pdf" at bounding box center [786, 385] width 1094 height 67
